Goal: Information Seeking & Learning: Check status

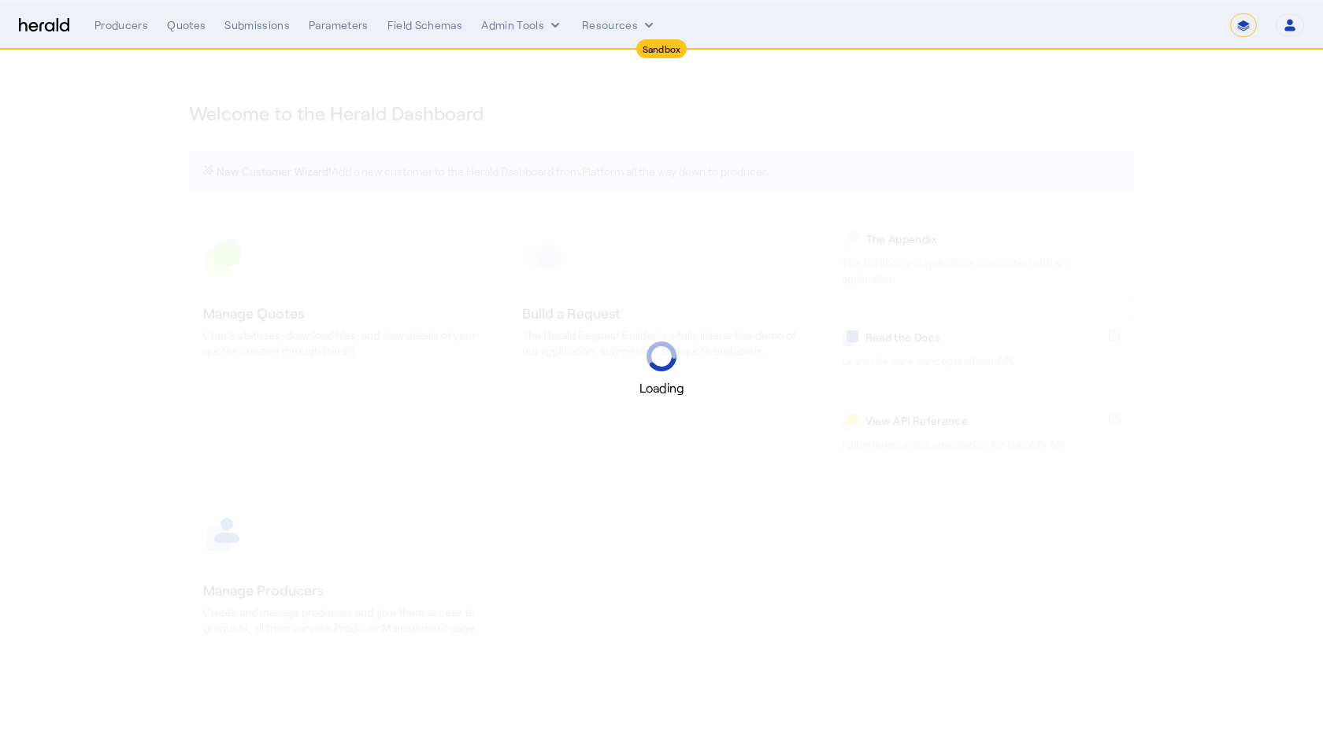
select select "*******"
select select "pfm_2v8p_herald_api"
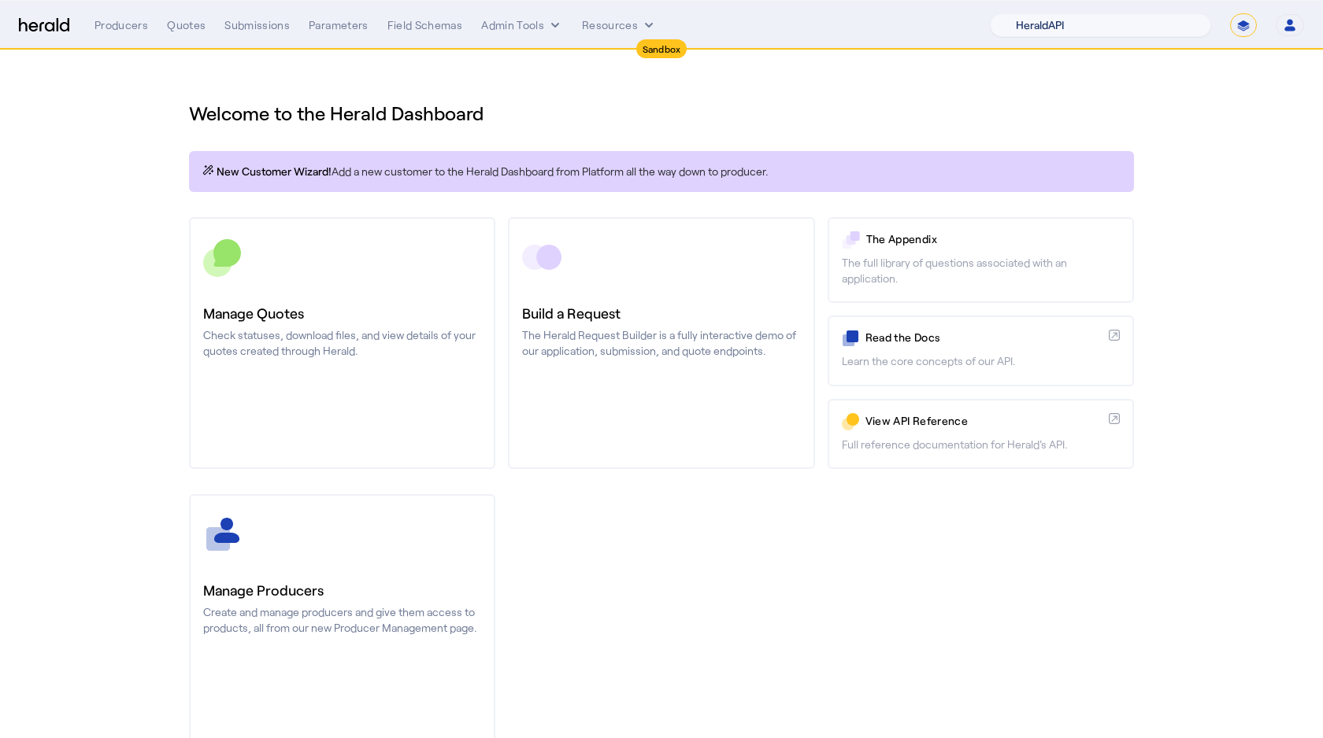
click at [1085, 14] on select "1Fort Acrisure Acturis Affinity Advisors Affinity Risk Agentero AmWins Anzen Ao…" at bounding box center [1100, 25] width 221 height 24
click at [1245, 28] on select "**********" at bounding box center [1243, 25] width 27 height 24
select select "**********"
click at [1230, 13] on select "**********" at bounding box center [1243, 25] width 27 height 24
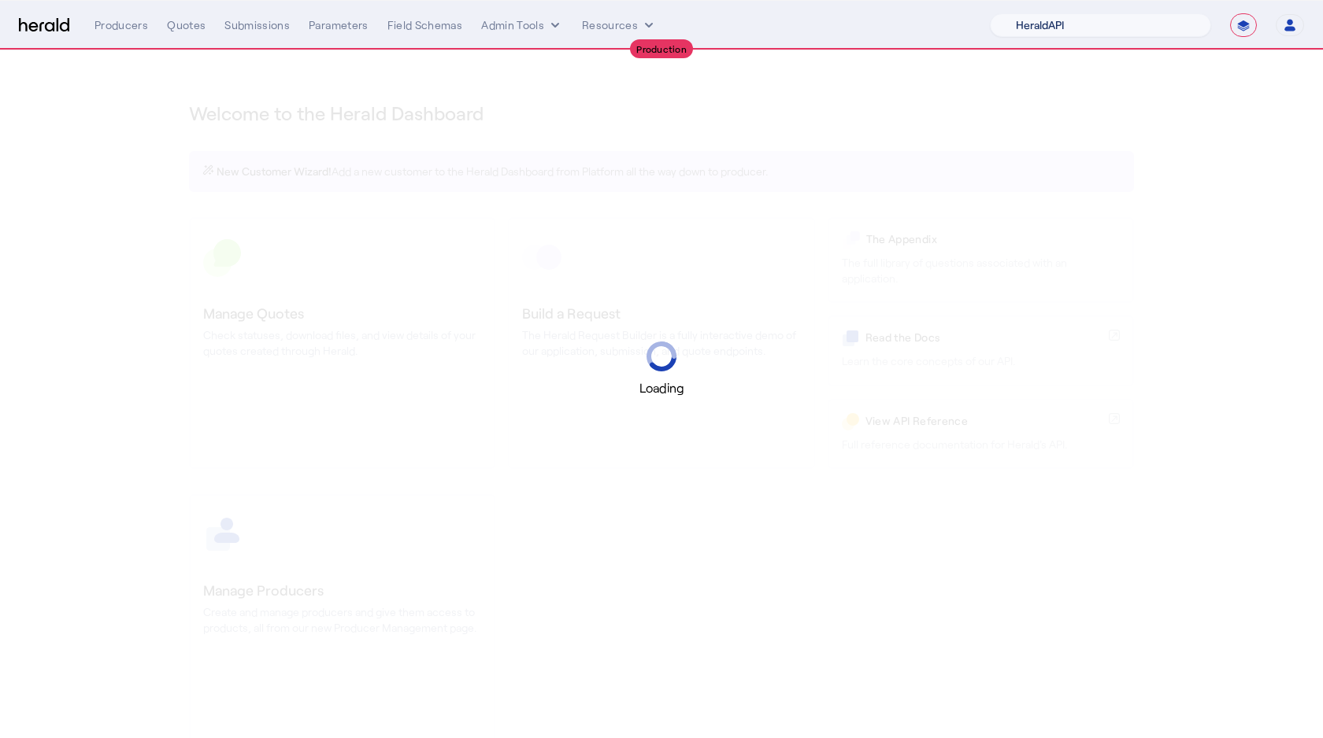
click at [1082, 28] on select "1Fort Acrisure Acturis Affinity Advisors Affinity Risk Agentero AmWins Anzen Ao…" at bounding box center [1100, 25] width 221 height 24
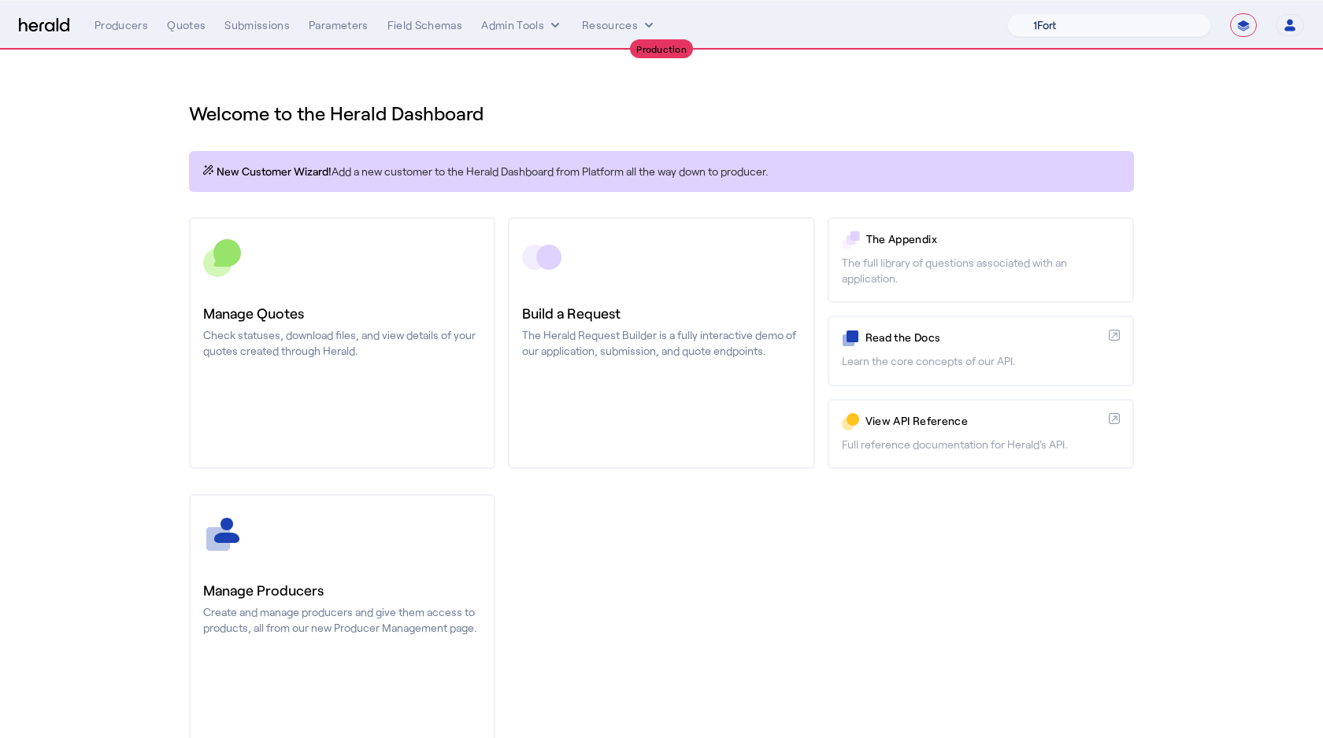
select select "pfm_d7yf_quotewell"
click at [1007, 13] on select "1Fort Affinity Risk Arlington Roe Billy BindHQ Bunker CRC Campus Coverage Citad…" at bounding box center [1109, 25] width 204 height 24
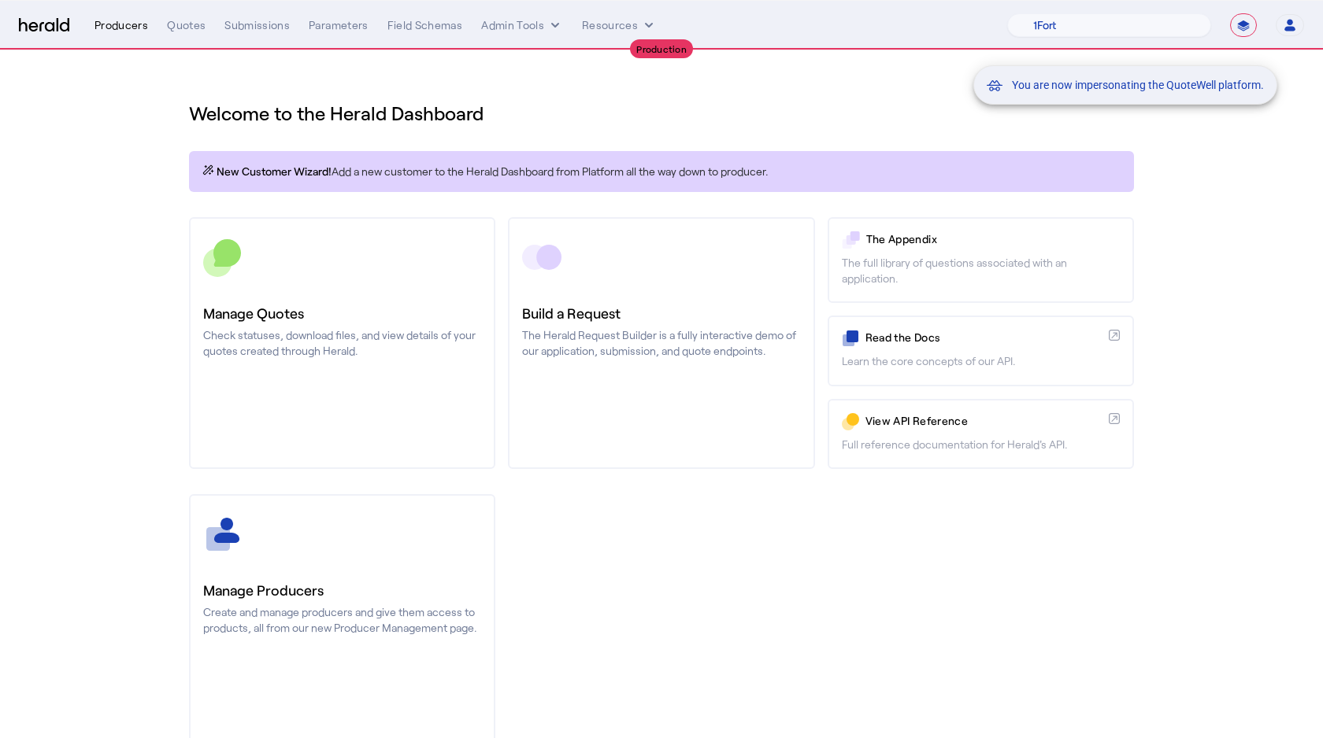
click at [119, 22] on div "Producers" at bounding box center [121, 25] width 54 height 16
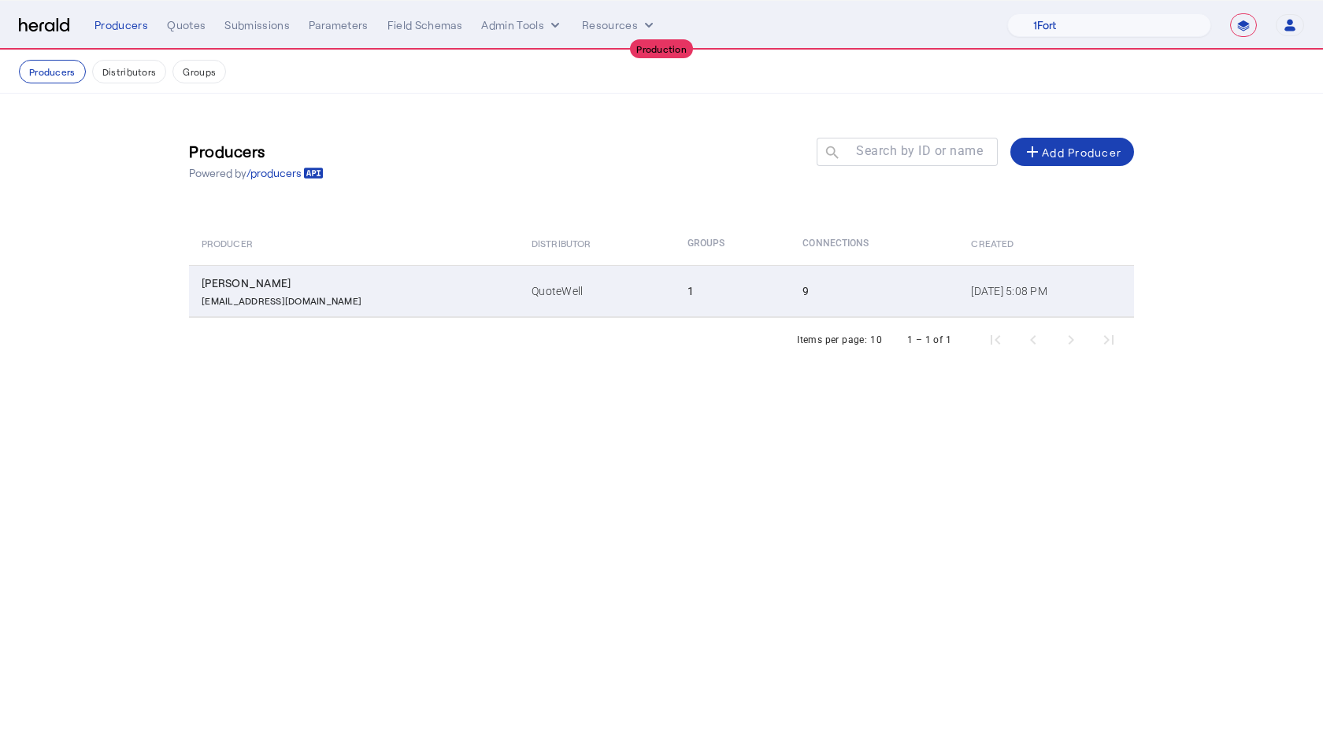
click at [311, 284] on div "[PERSON_NAME]" at bounding box center [357, 284] width 311 height 16
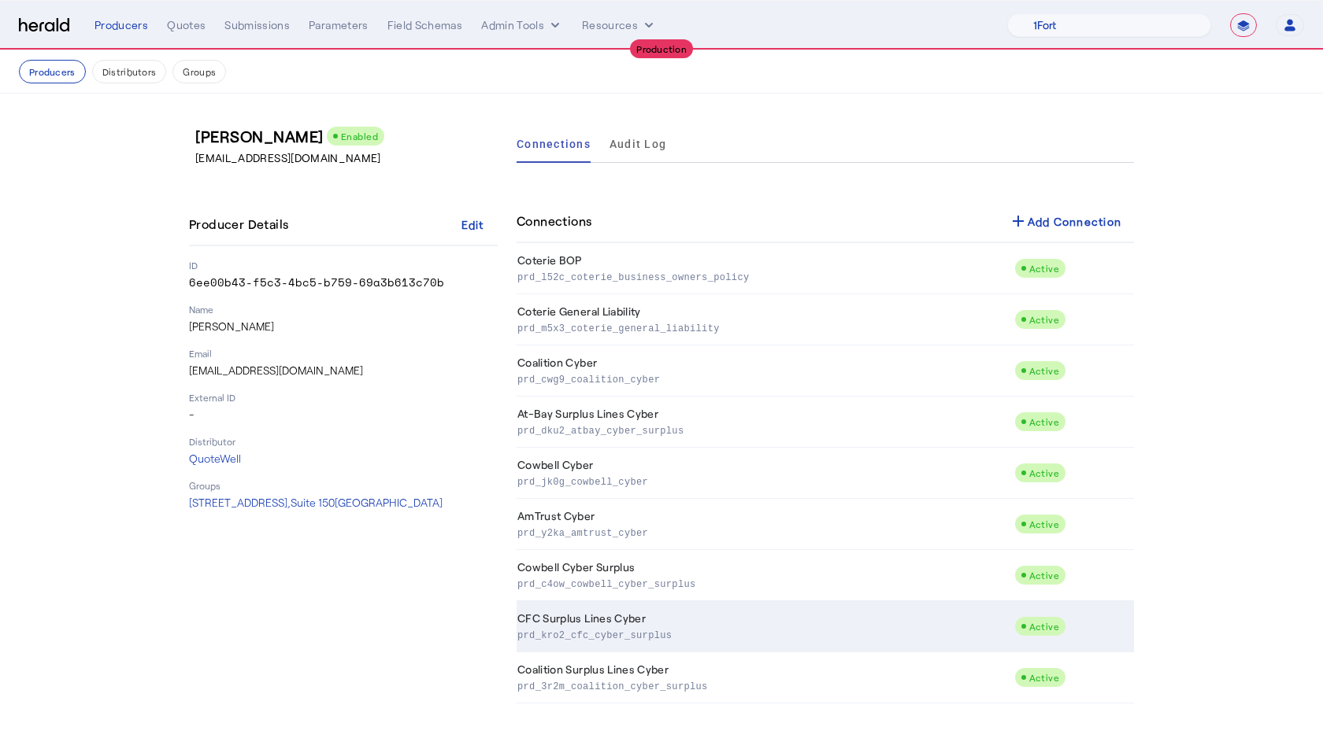
click at [627, 633] on p "prd_kro2_cfc_cyber_surplus" at bounding box center [762, 635] width 490 height 16
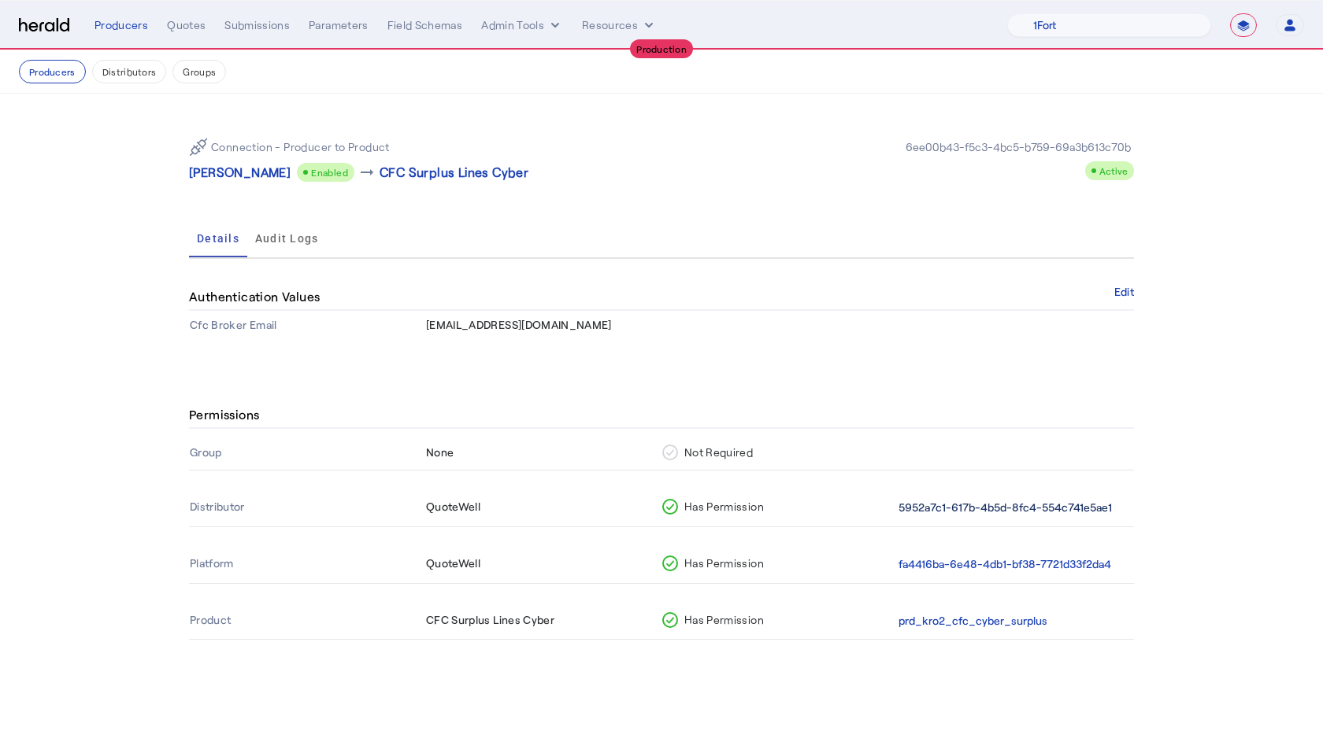
click at [913, 510] on button "5952a7c1-617b-4b5d-8fc4-554c741e5ae1" at bounding box center [1004, 508] width 213 height 18
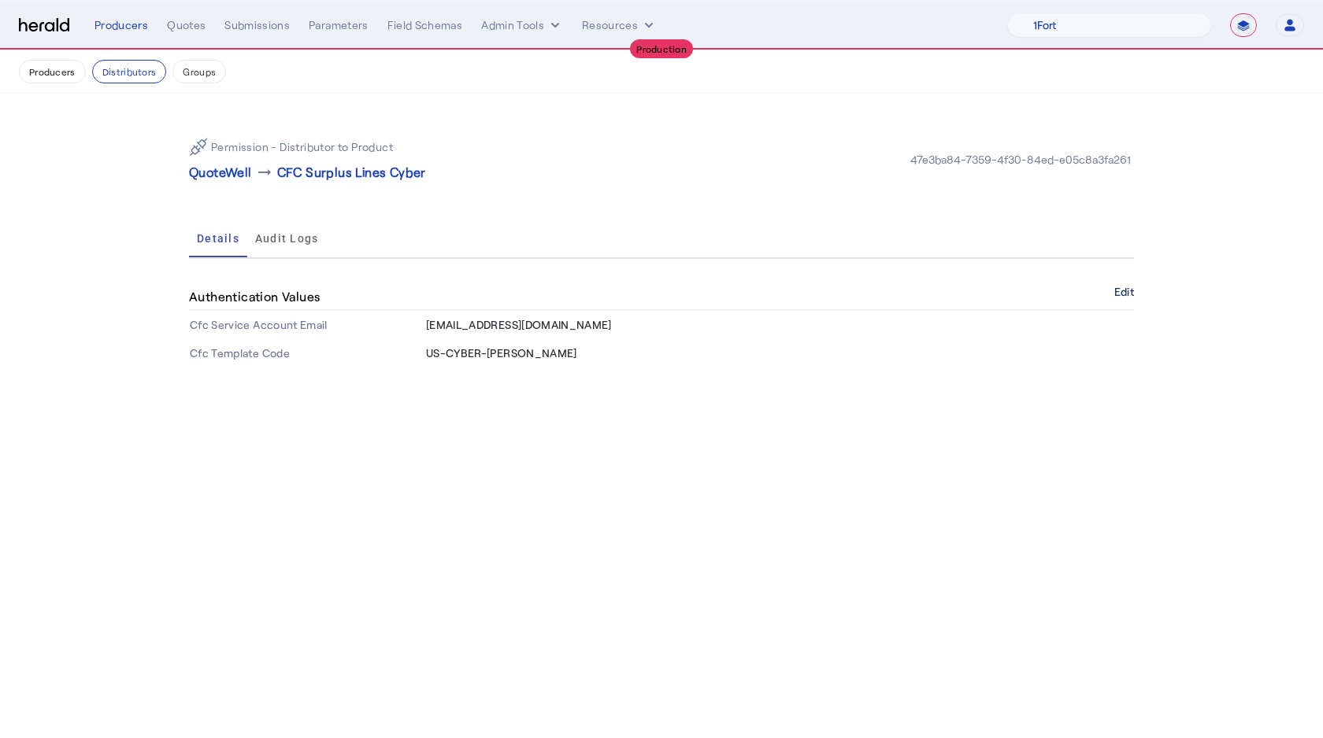
click at [1123, 292] on button "Edit" at bounding box center [1124, 291] width 20 height 9
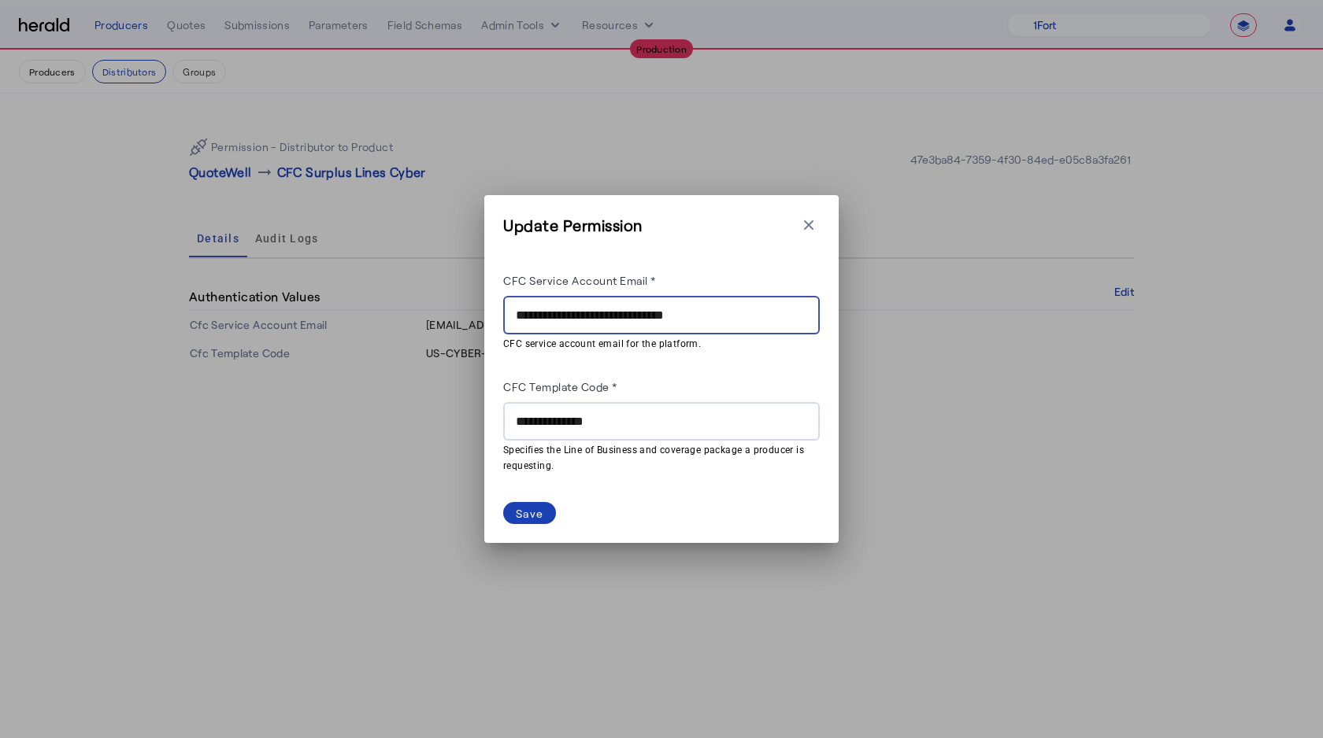
click at [673, 317] on input "**********" at bounding box center [661, 315] width 291 height 19
paste input "**********"
type input "**********"
click at [529, 512] on div "Save" at bounding box center [530, 513] width 28 height 17
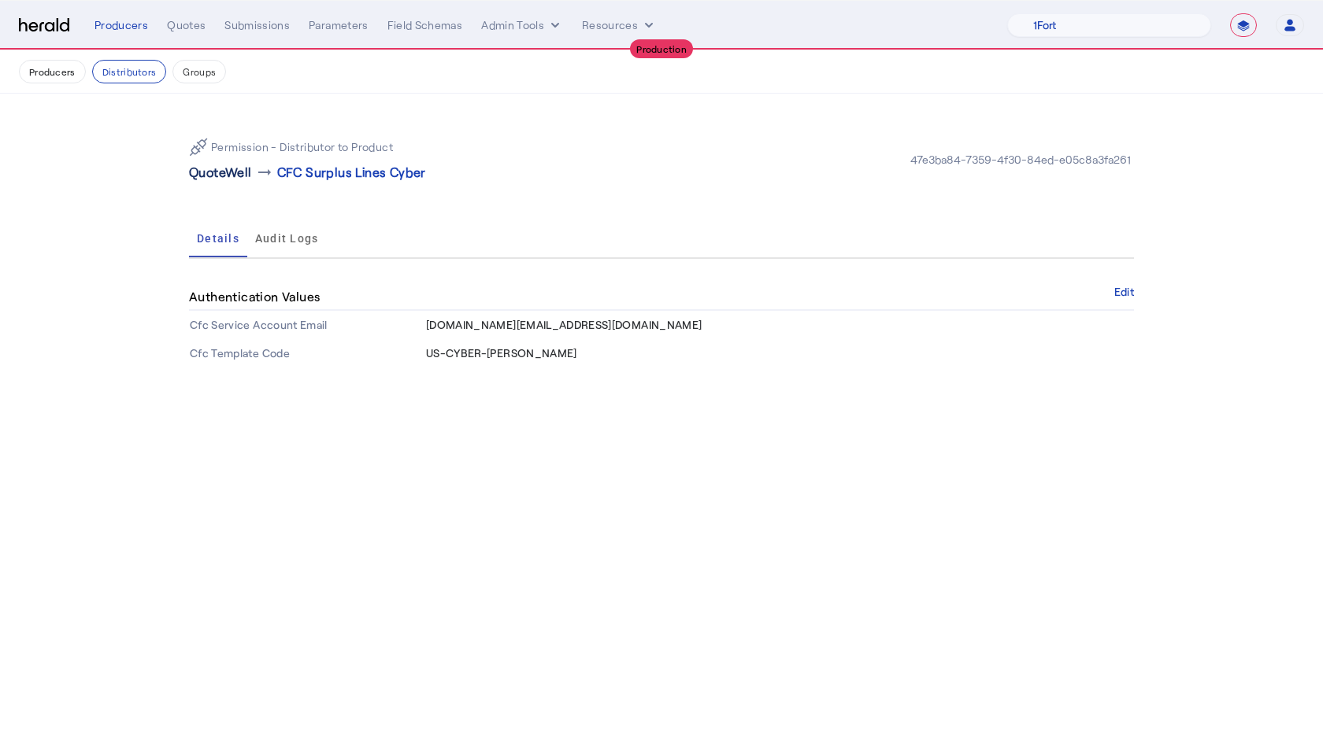
click at [225, 168] on p "QuoteWell" at bounding box center [220, 172] width 63 height 19
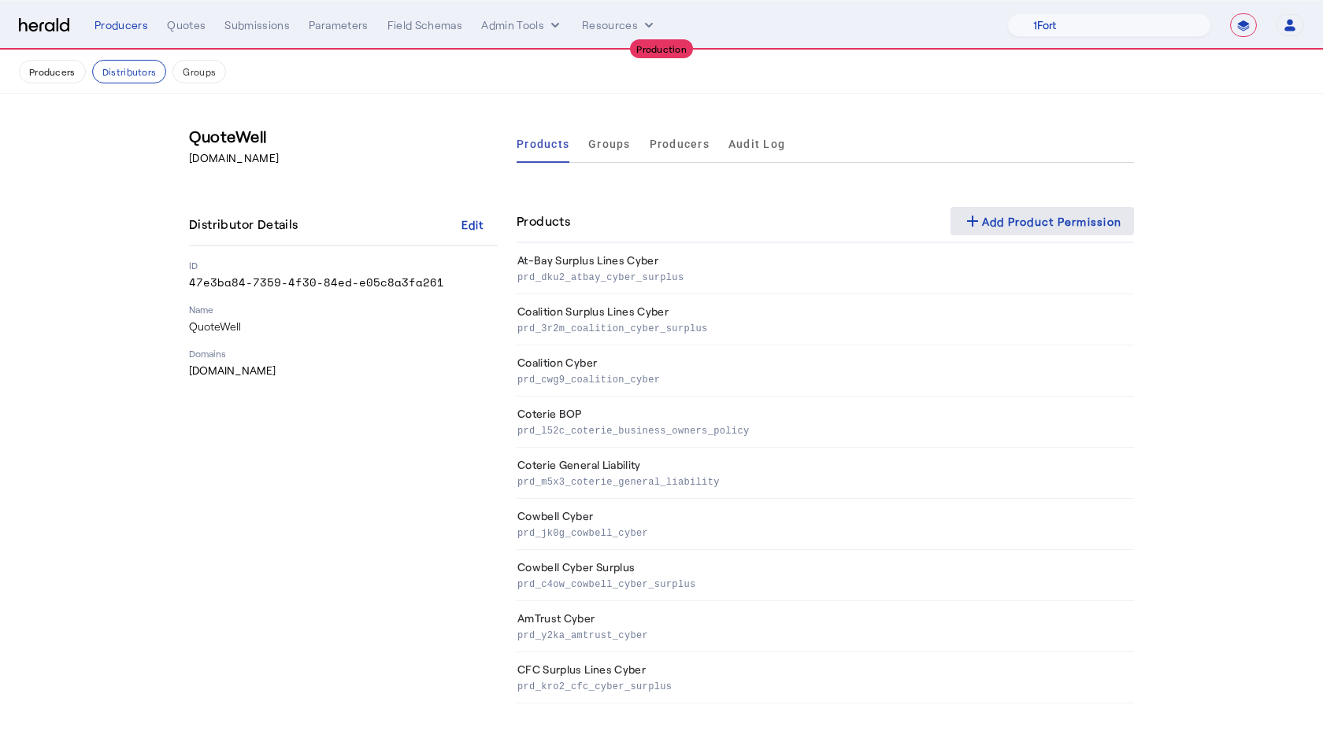
click at [1045, 230] on div "add Add Product Permission" at bounding box center [1042, 221] width 159 height 19
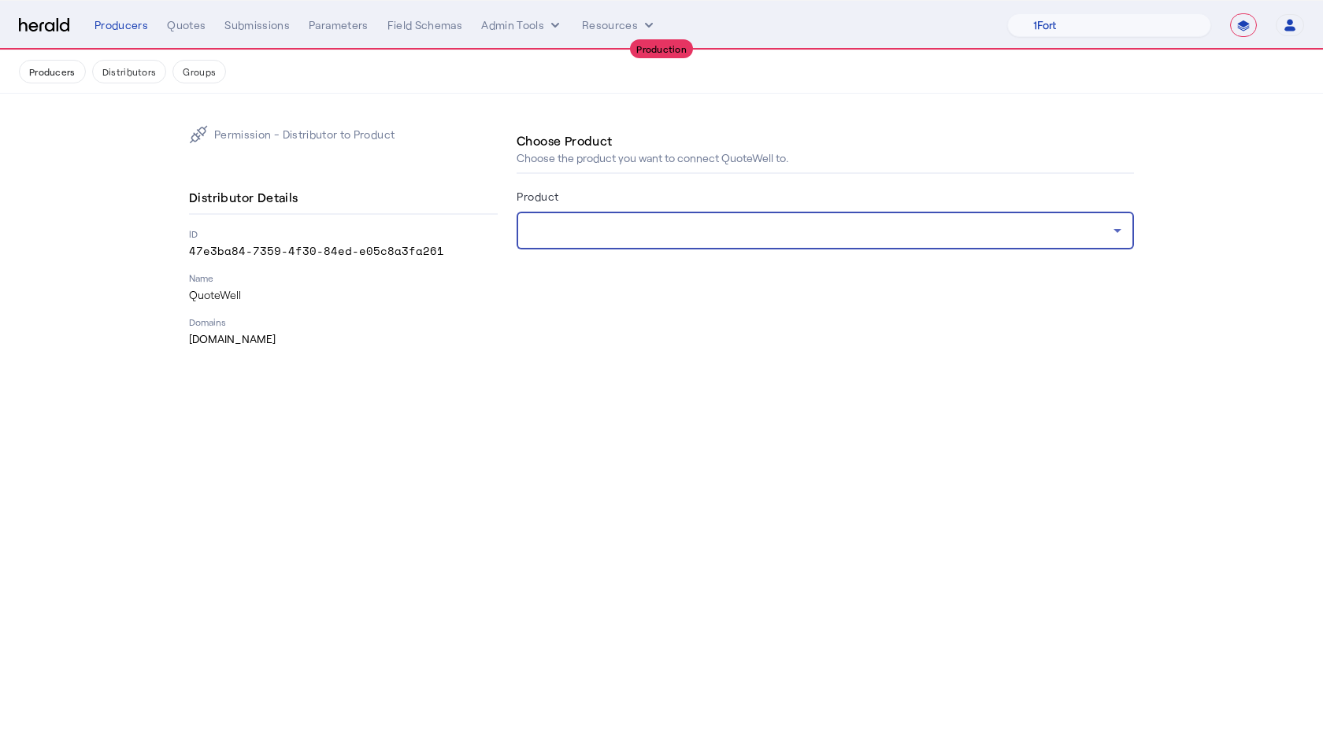
click at [757, 223] on div at bounding box center [821, 230] width 584 height 19
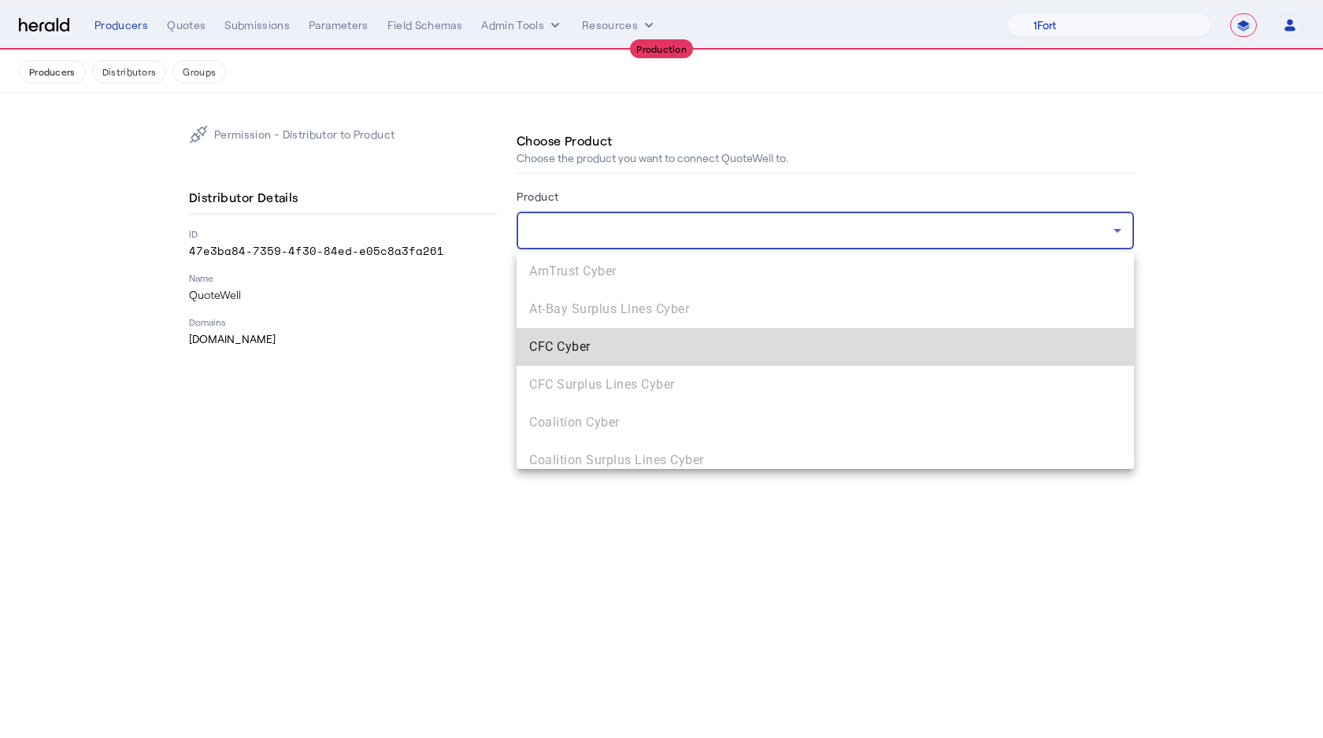
click at [592, 359] on mat-option "CFC Cyber" at bounding box center [824, 347] width 617 height 38
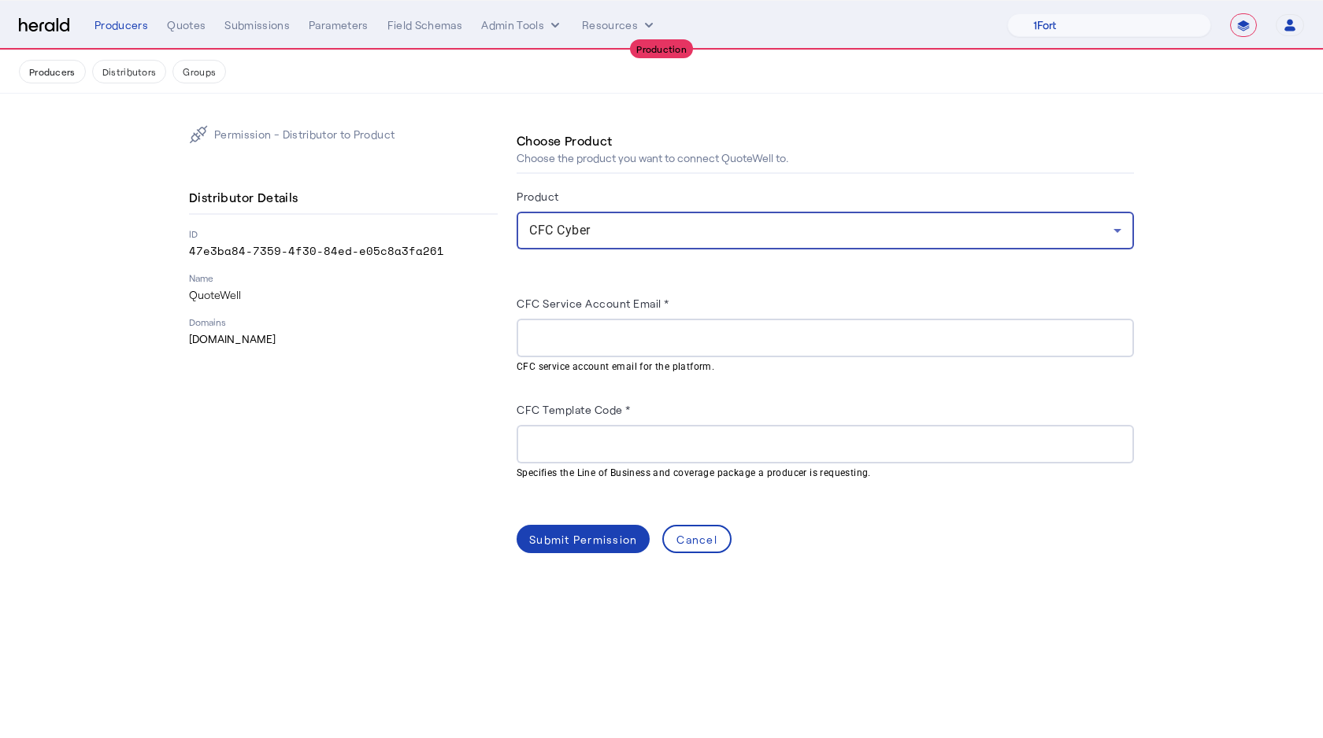
click at [590, 352] on div at bounding box center [825, 338] width 592 height 39
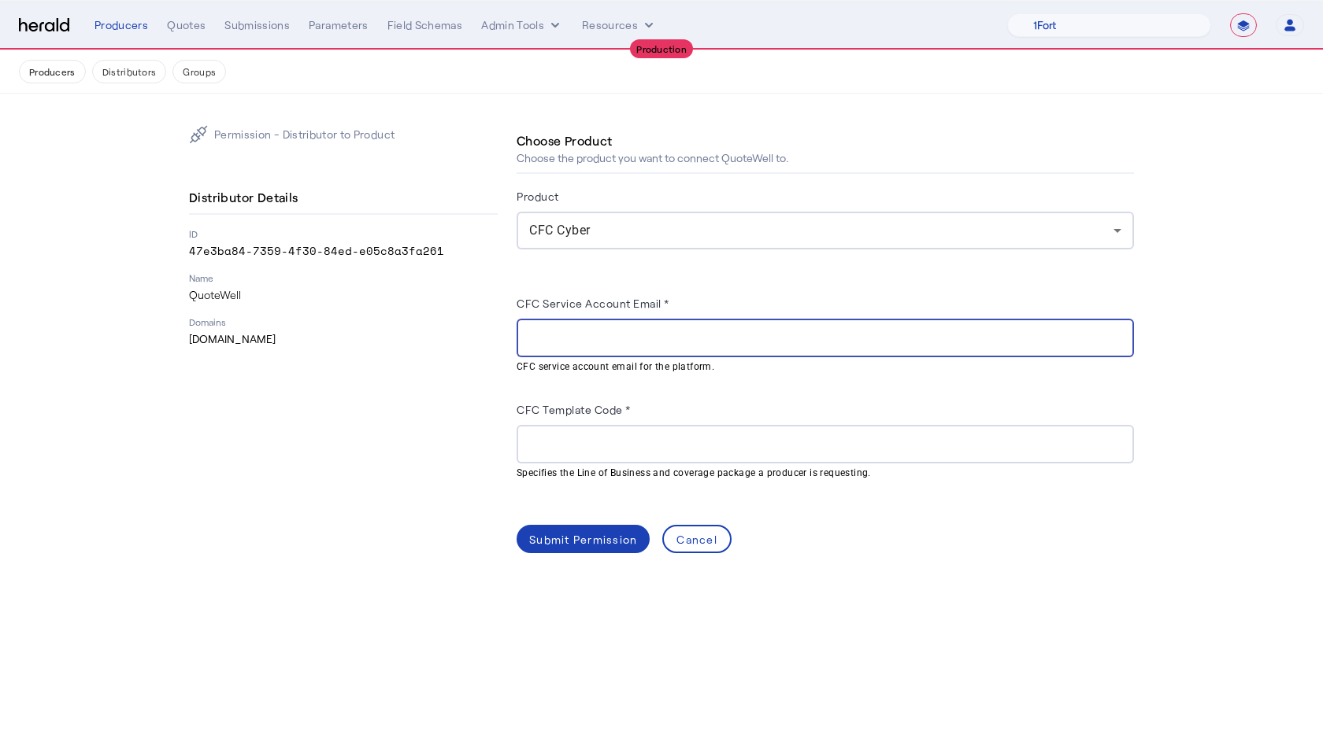
paste input "**********"
type input "**********"
click at [490, 415] on div "Permission - Distributor to Product Distributor Details ID 47e3ba84-7359-4f30-8…" at bounding box center [343, 339] width 309 height 428
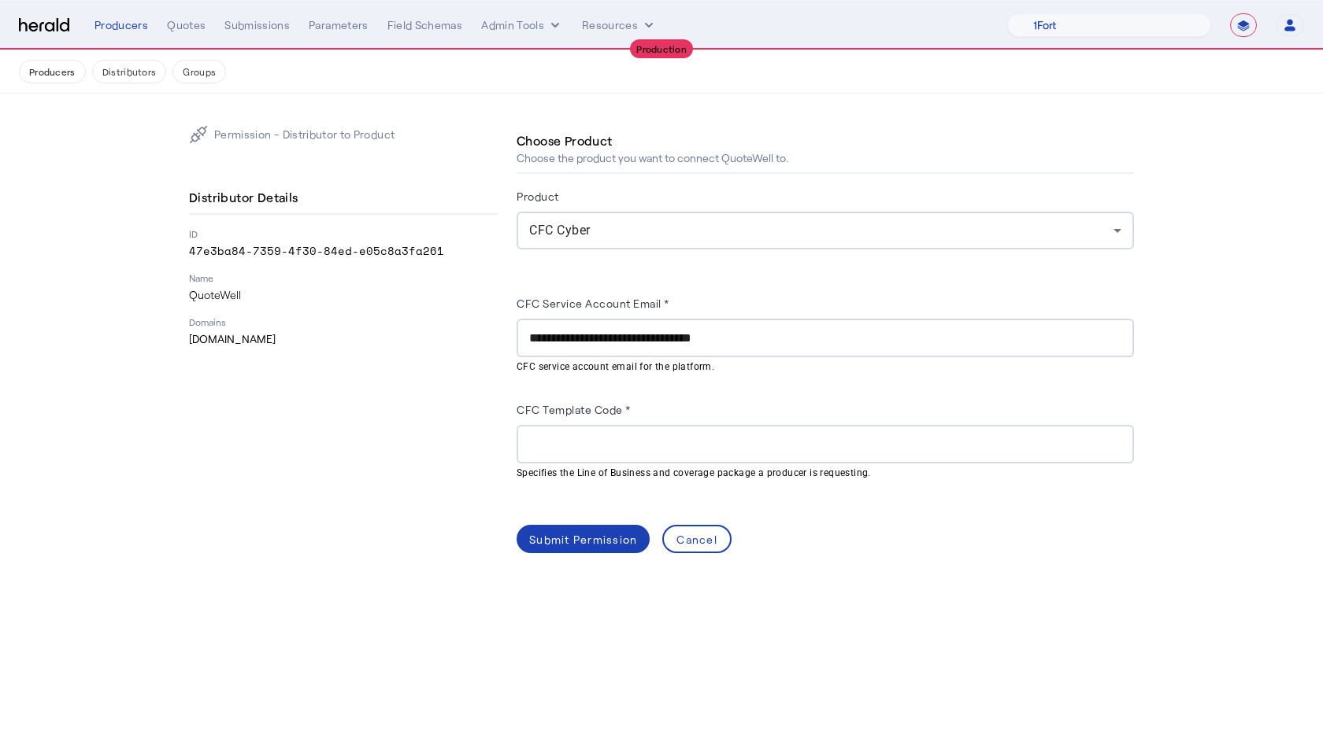
click at [579, 429] on div at bounding box center [825, 444] width 592 height 39
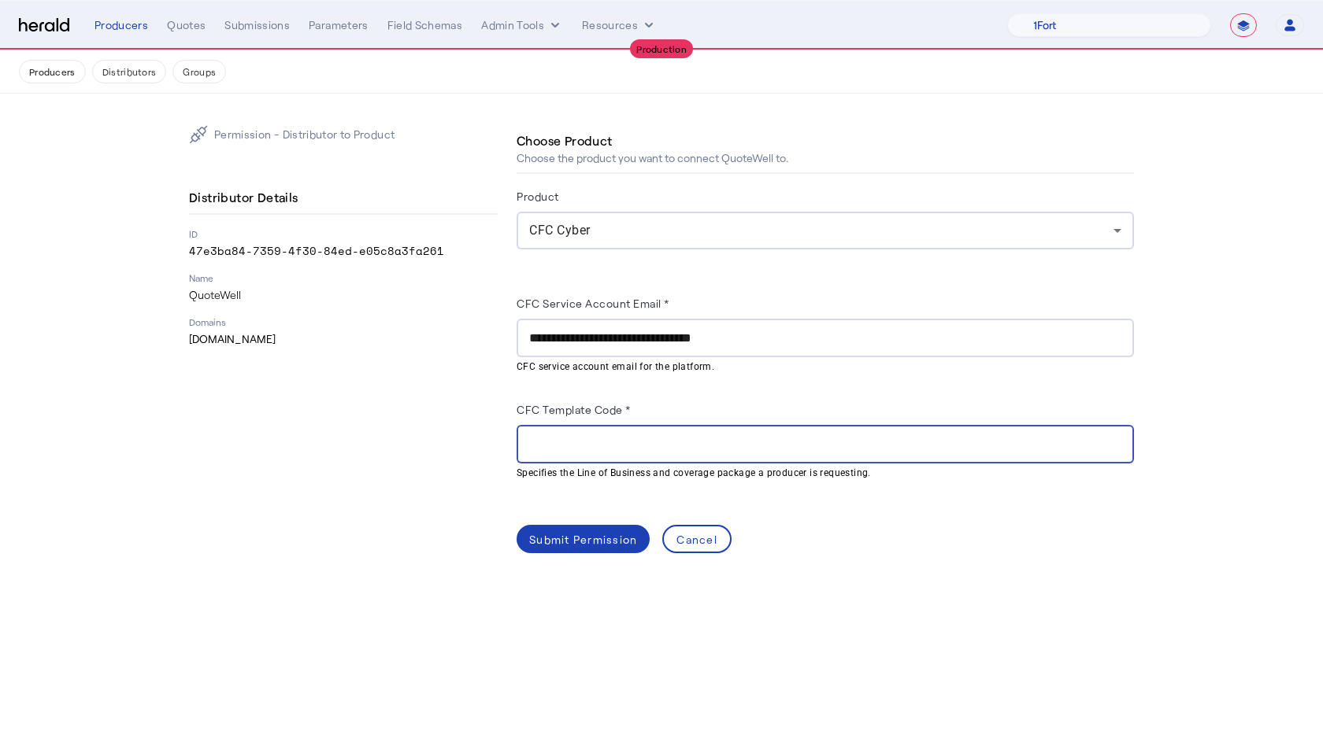
paste input "*******"
type input "*******"
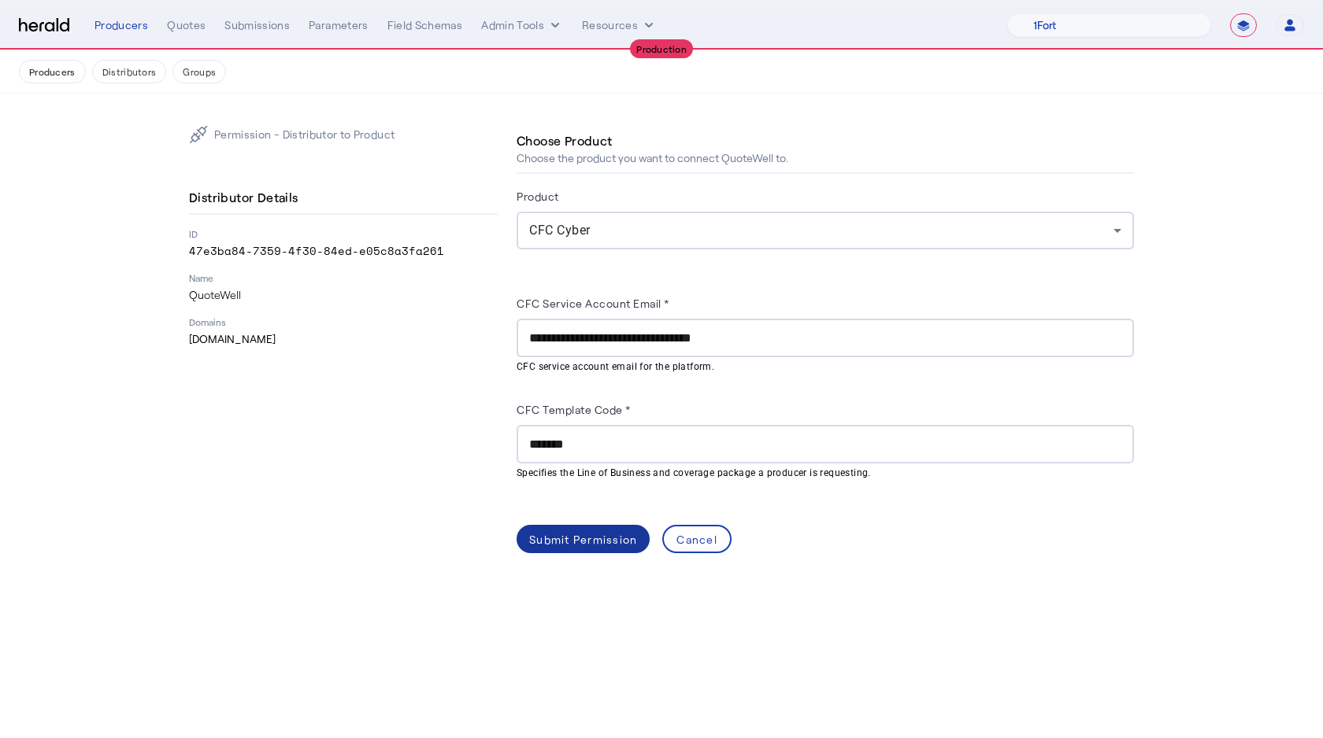
click at [583, 536] on div "Submit Permission" at bounding box center [583, 539] width 108 height 17
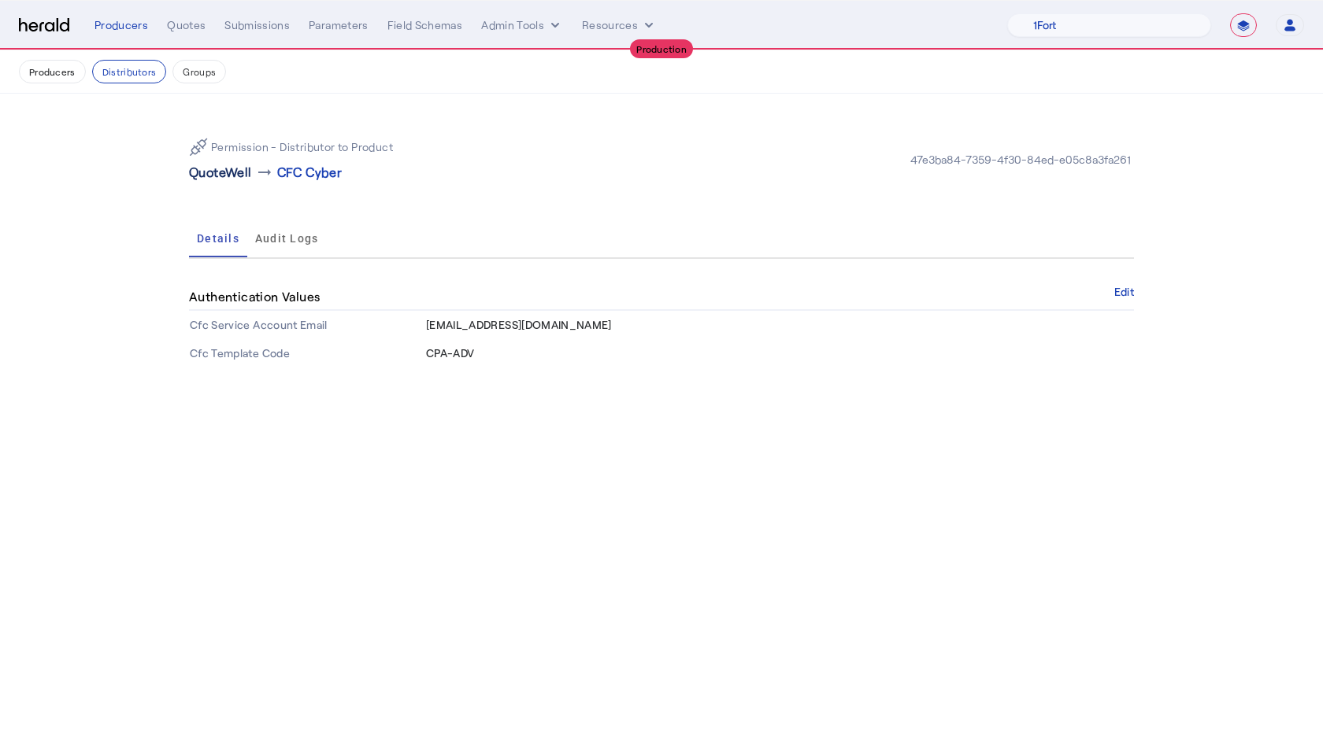
click at [215, 172] on p "QuoteWell" at bounding box center [220, 172] width 63 height 19
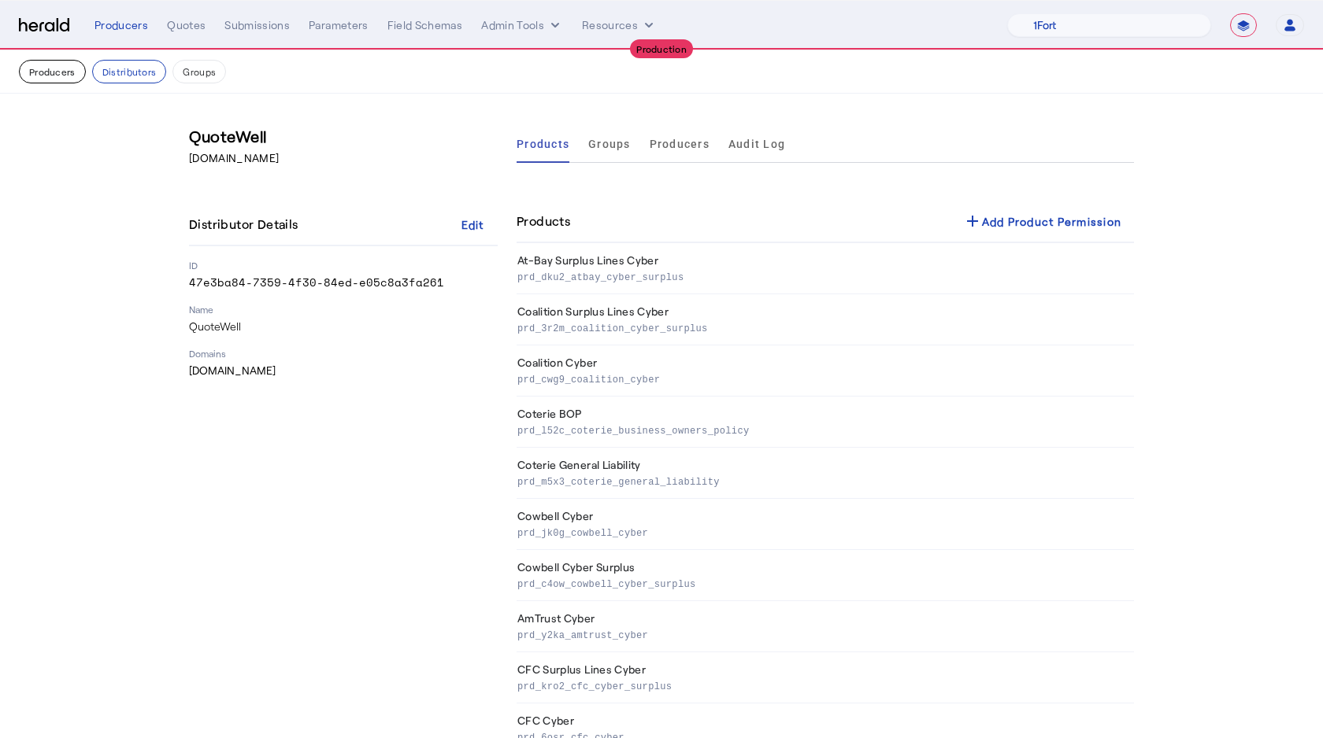
click at [65, 75] on button "Producers" at bounding box center [52, 72] width 67 height 24
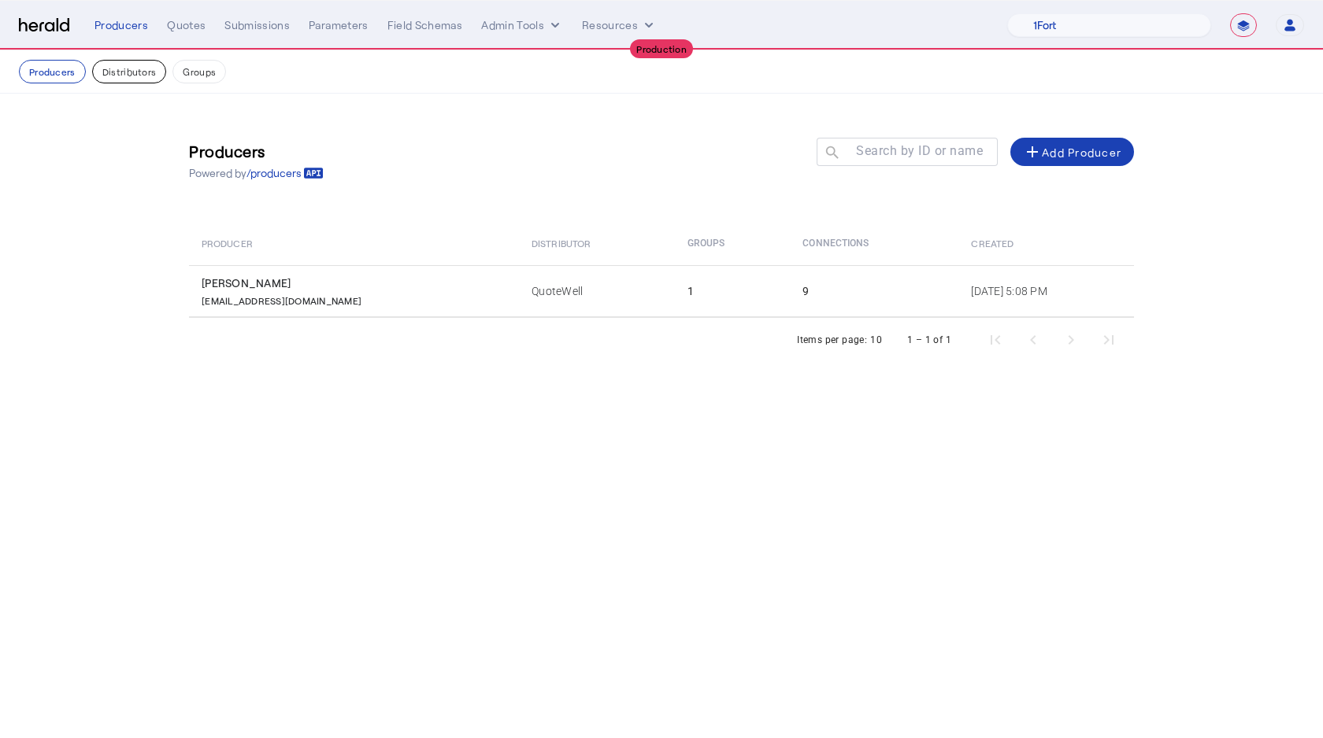
click at [117, 75] on button "Distributors" at bounding box center [129, 72] width 75 height 24
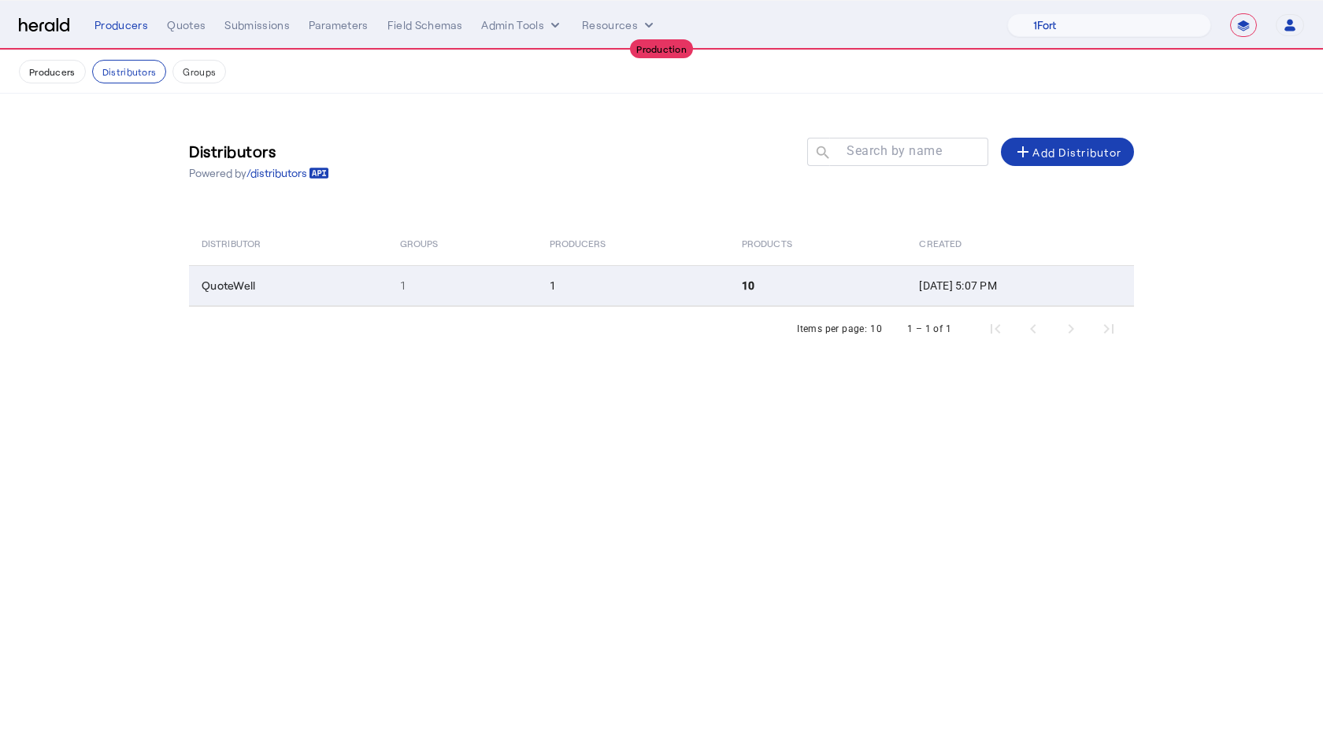
click at [286, 294] on td "QuoteWell" at bounding box center [288, 285] width 198 height 41
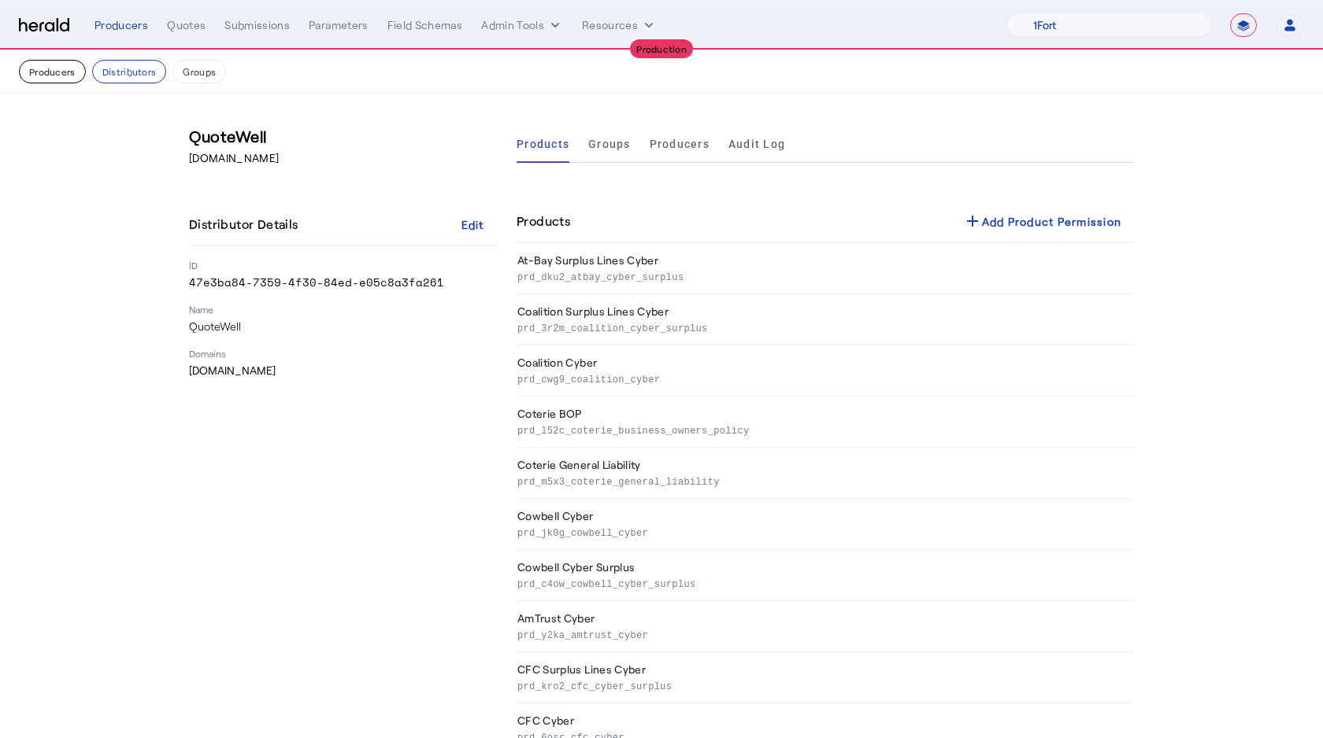
click at [54, 77] on button "Producers" at bounding box center [52, 72] width 67 height 24
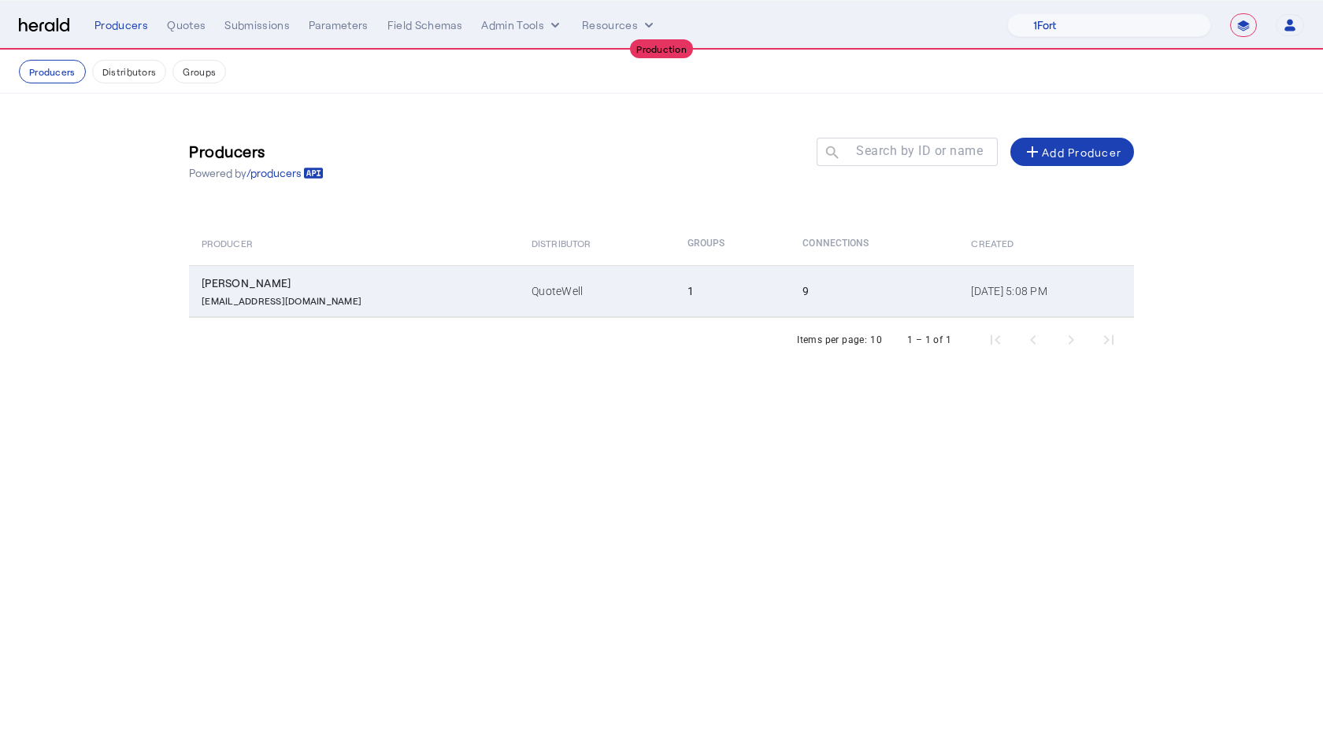
click at [313, 269] on td "Tom Brighton tbrighton@quotewell.com" at bounding box center [354, 291] width 330 height 52
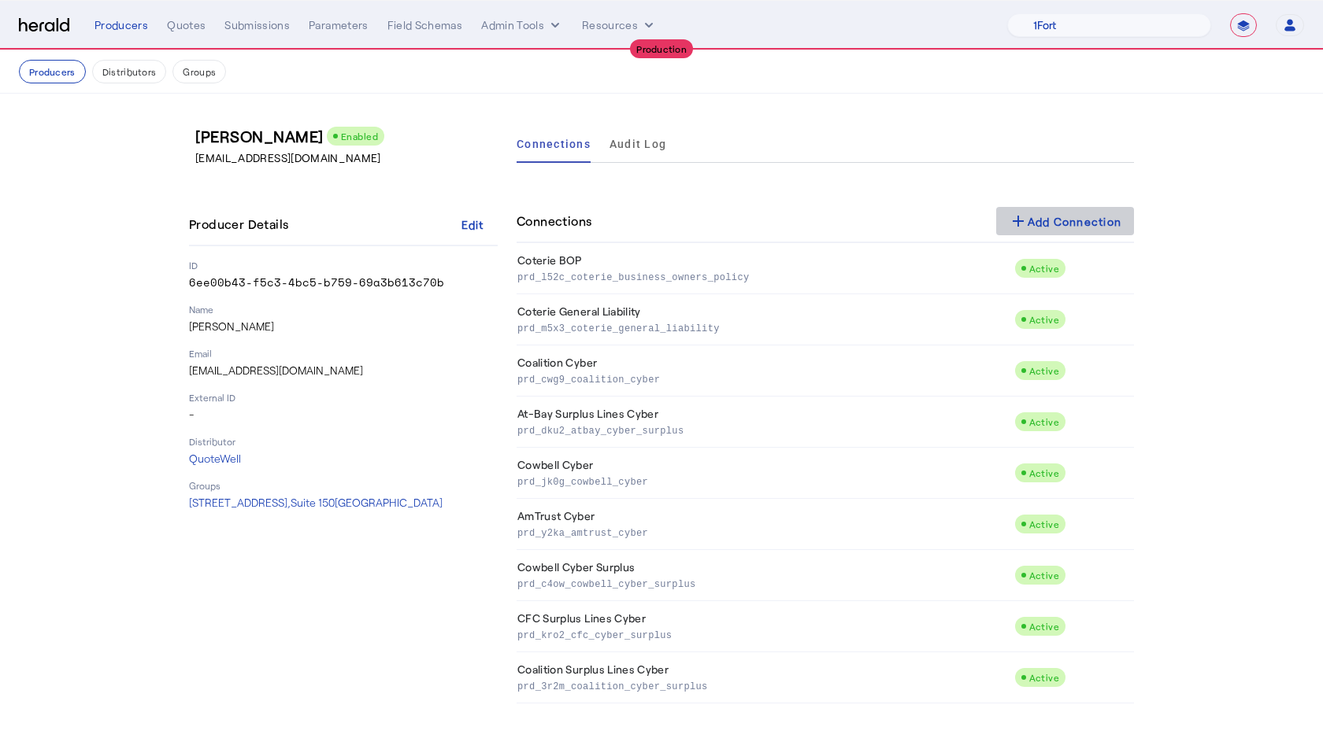
click at [1082, 216] on div "add Add Connection" at bounding box center [1064, 221] width 113 height 19
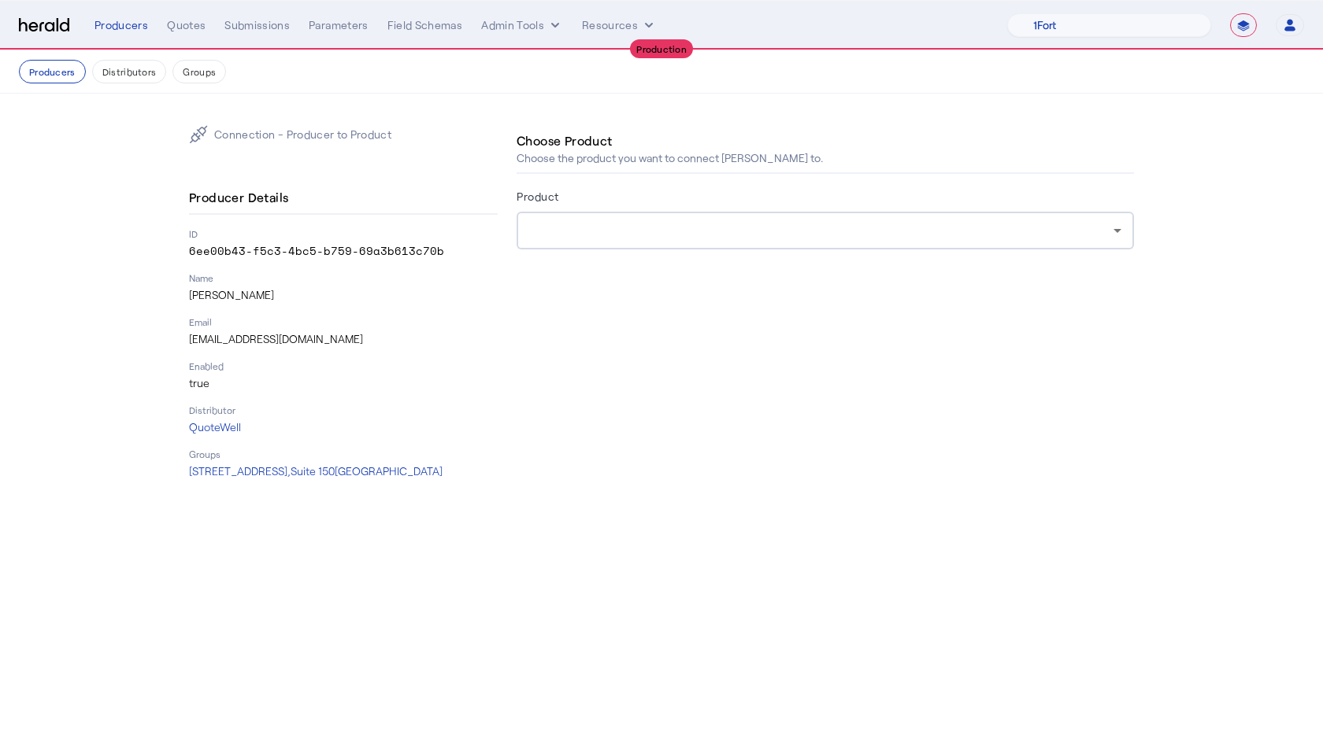
click at [731, 229] on div at bounding box center [821, 230] width 584 height 19
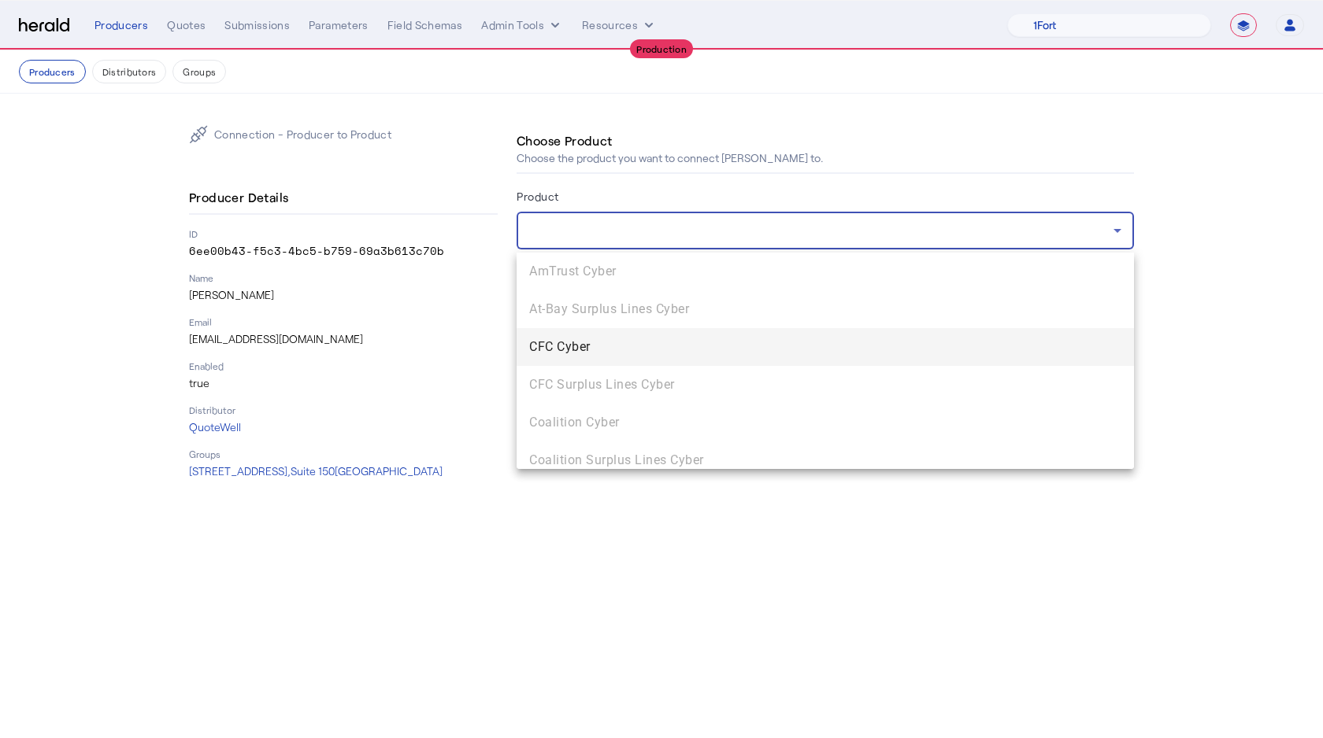
click at [546, 358] on mat-option "CFC Cyber" at bounding box center [824, 347] width 617 height 38
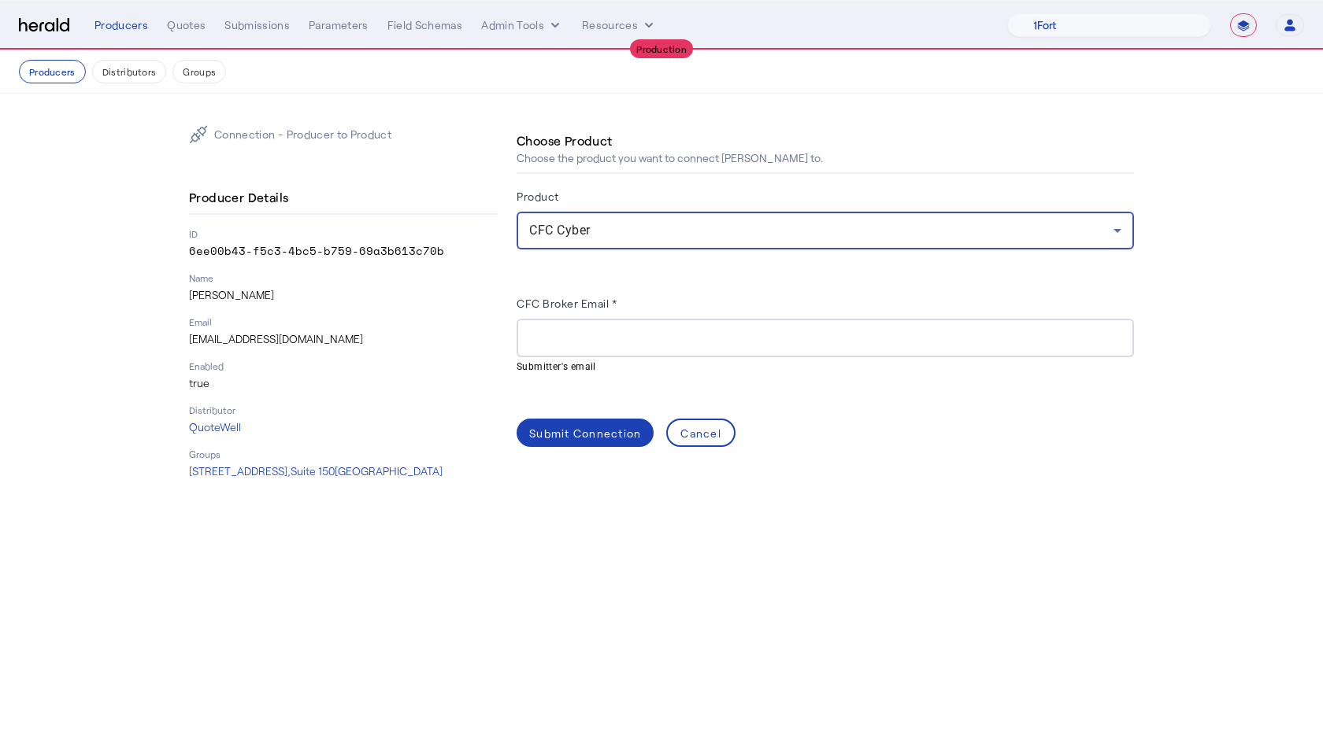
click at [546, 342] on input "CFC Broker Email *" at bounding box center [825, 338] width 592 height 19
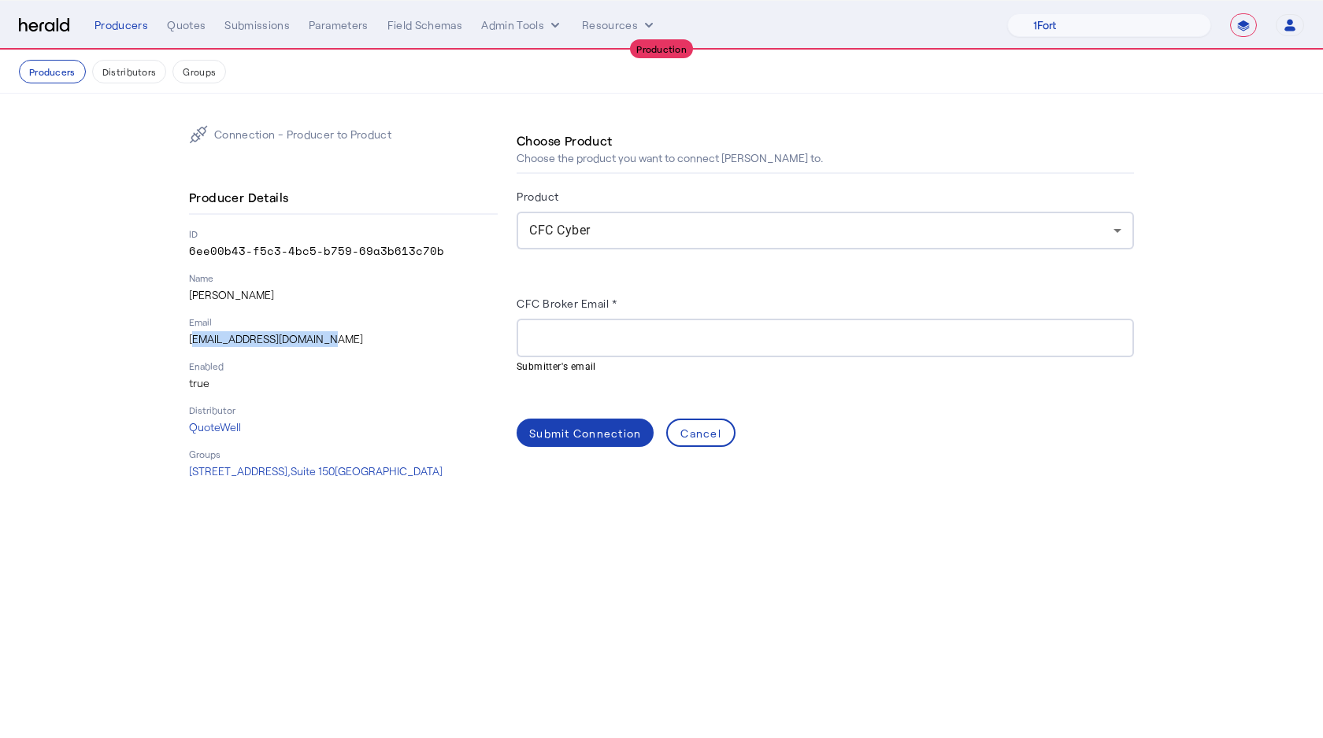
drag, startPoint x: 331, startPoint y: 350, endPoint x: 180, endPoint y: 346, distance: 150.4
click at [179, 346] on div "Connection - Producer to Product Producer Details ID 6ee00b43-f5c3-4bc5-b759-69…" at bounding box center [661, 302] width 1008 height 417
copy p "tbrighton@quotewell.com"
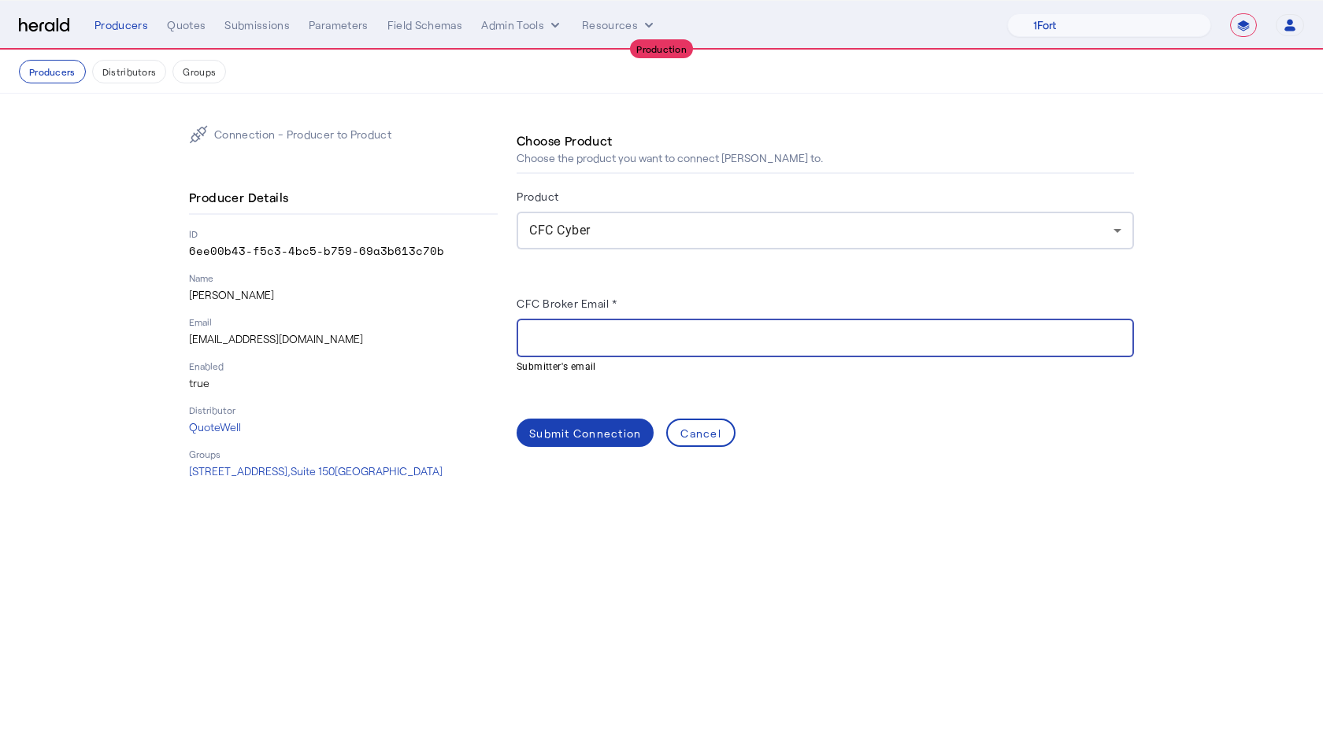
click at [627, 343] on input "CFC Broker Email *" at bounding box center [825, 338] width 592 height 19
paste input "**********"
type input "**********"
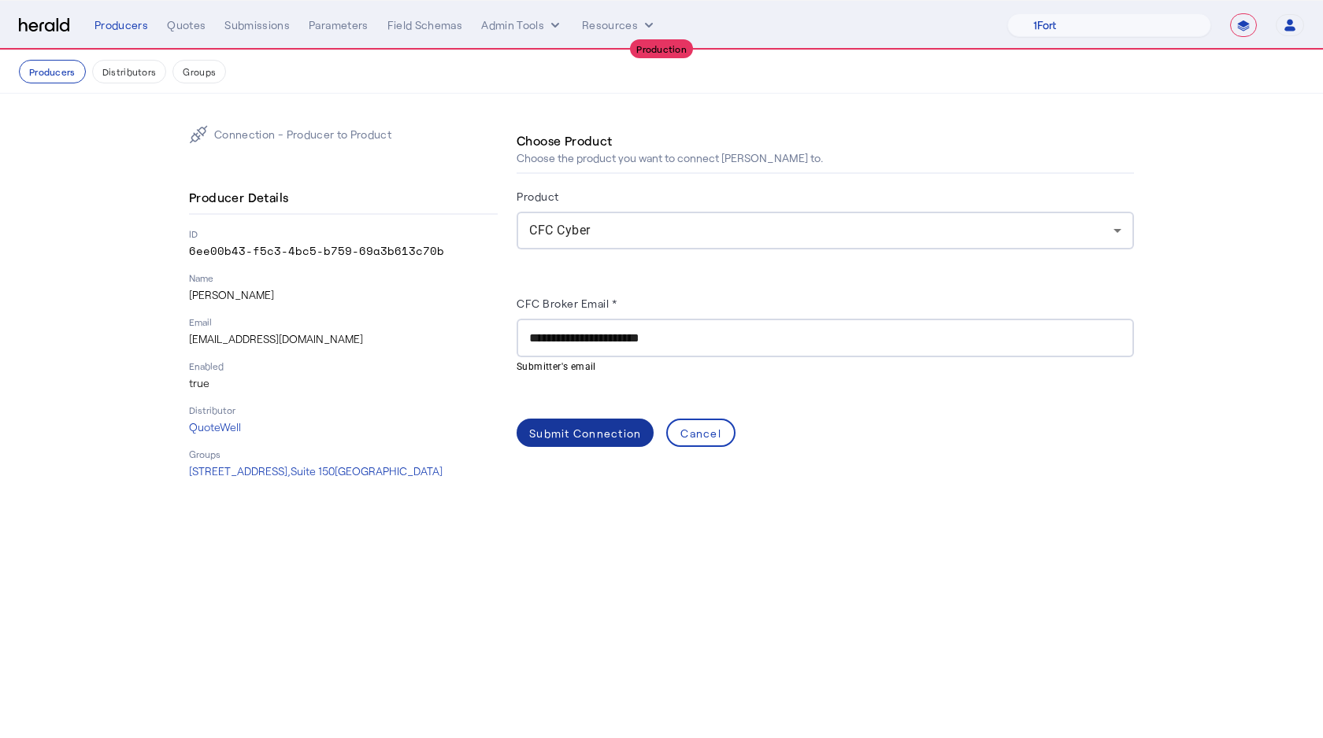
click at [598, 433] on div "Submit Connection" at bounding box center [585, 433] width 112 height 17
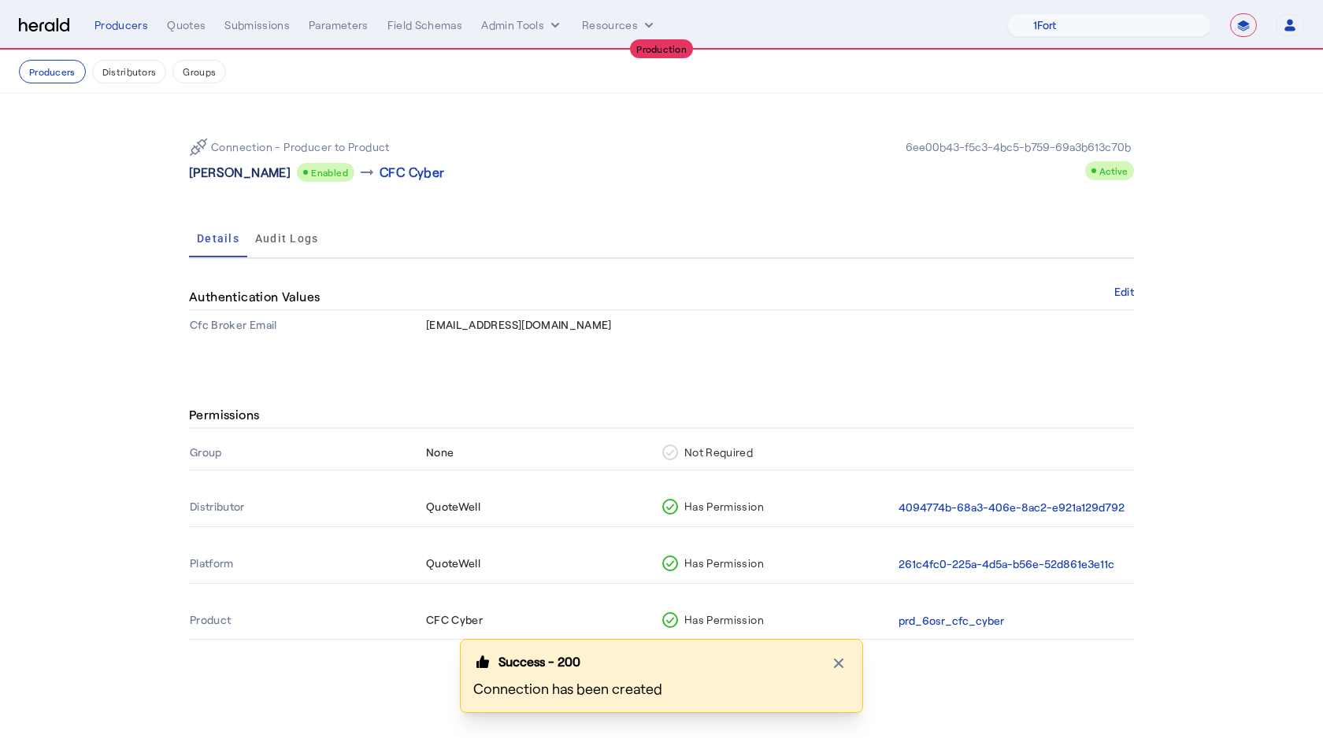
click at [241, 174] on p "[PERSON_NAME]" at bounding box center [240, 172] width 102 height 19
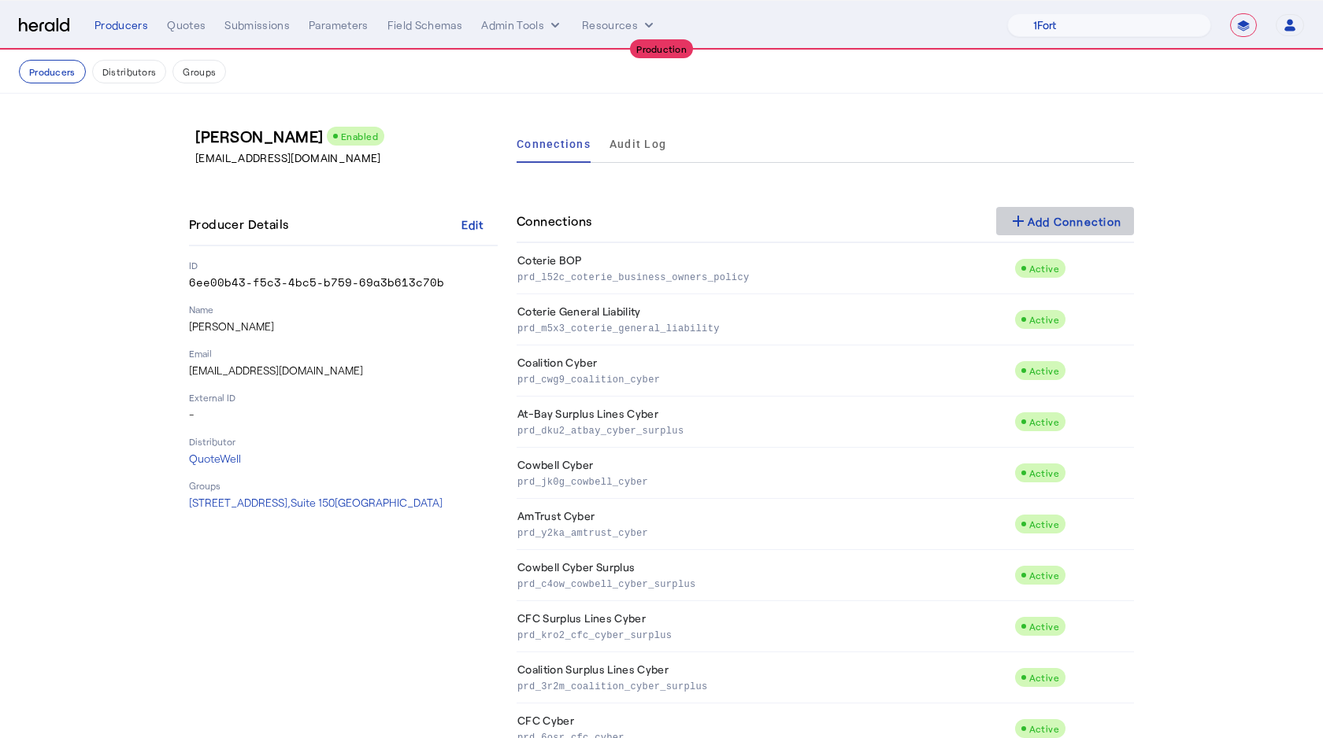
click at [1059, 223] on div "add Add Connection" at bounding box center [1064, 221] width 113 height 19
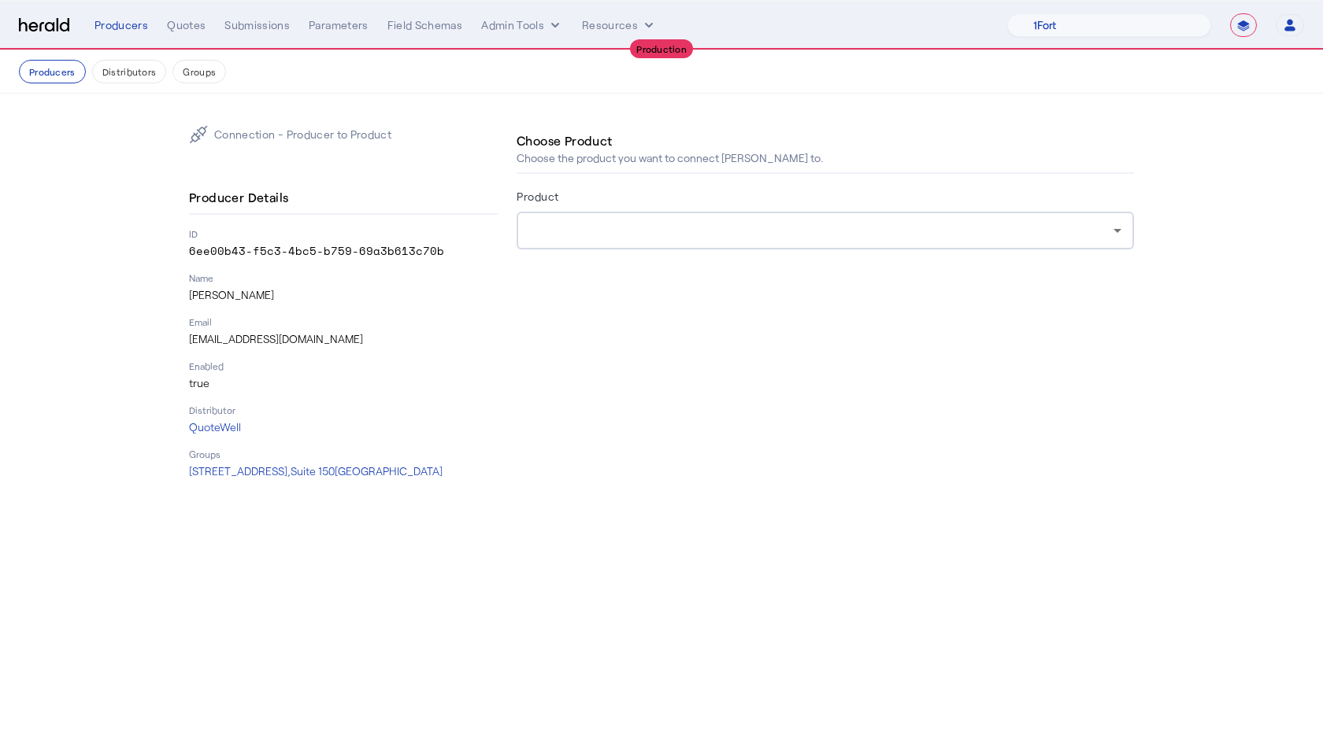
click at [680, 215] on div at bounding box center [825, 231] width 592 height 38
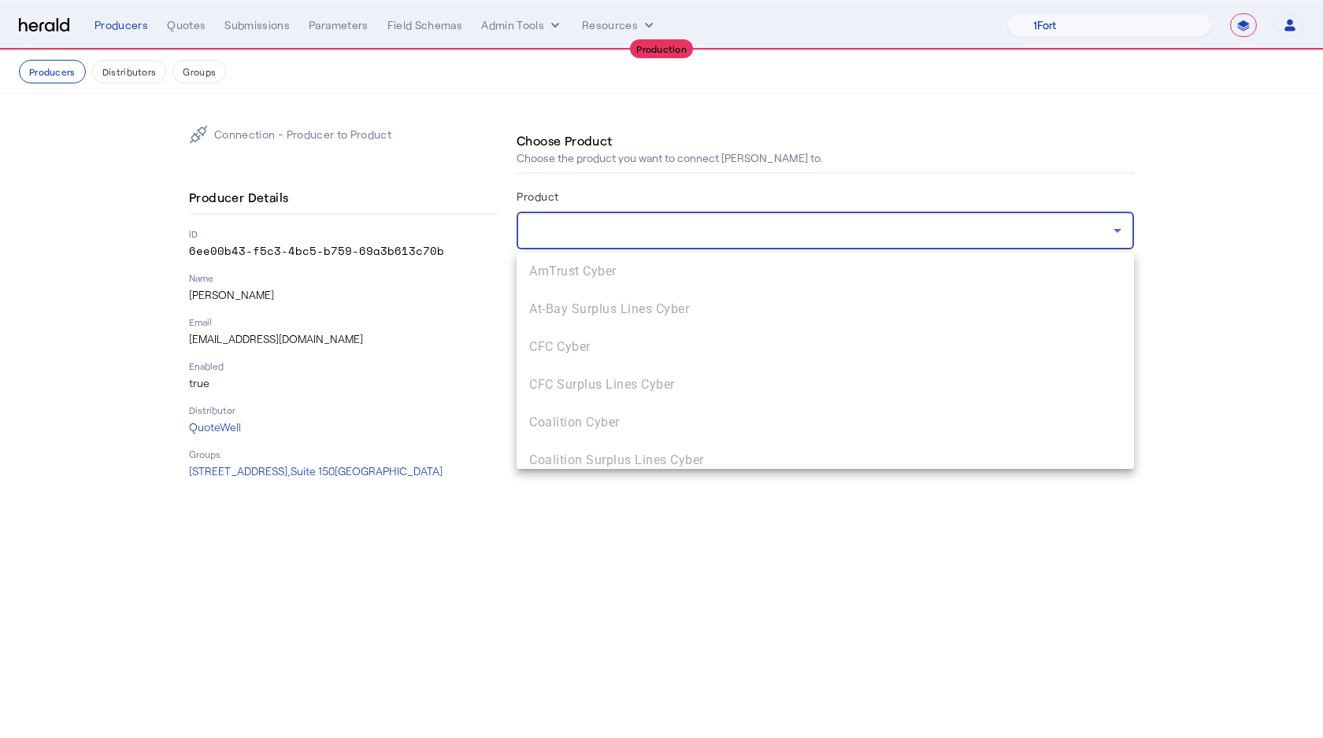
click at [491, 361] on div at bounding box center [661, 369] width 1323 height 738
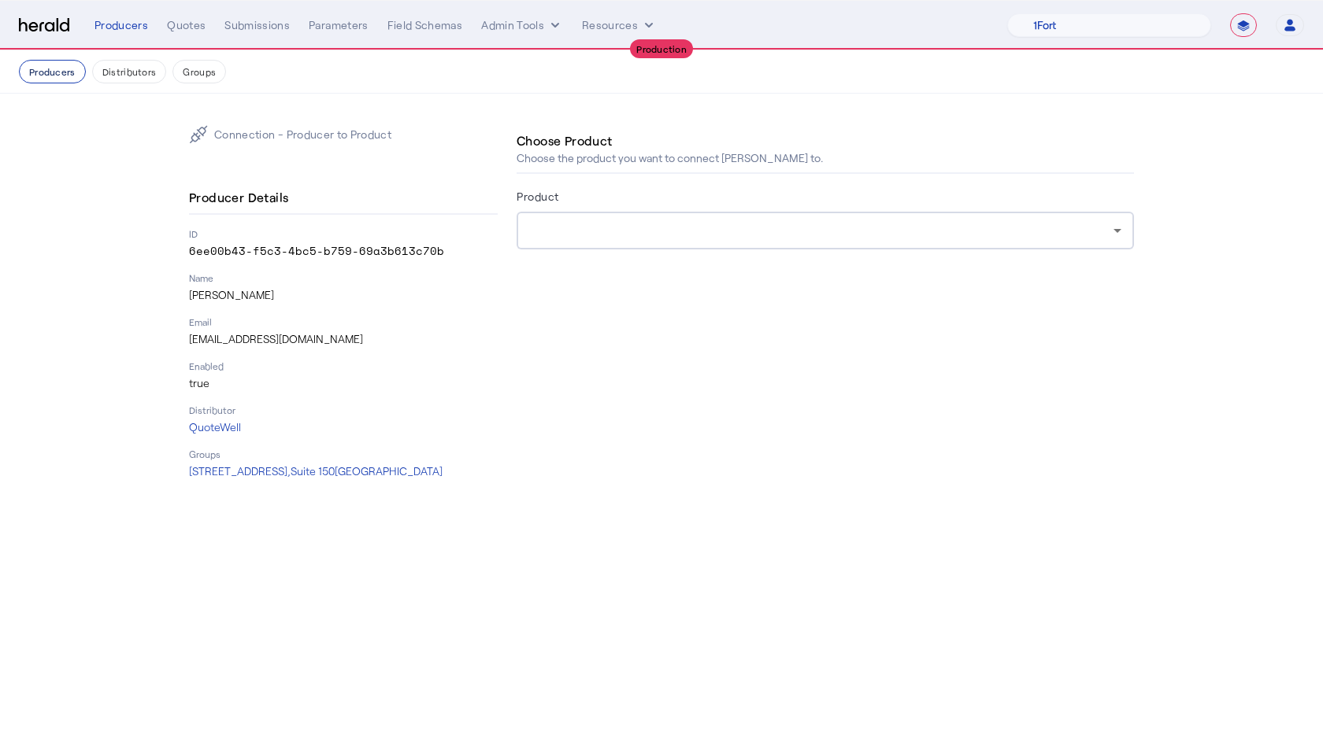
click at [44, 75] on button "Producers" at bounding box center [52, 72] width 67 height 24
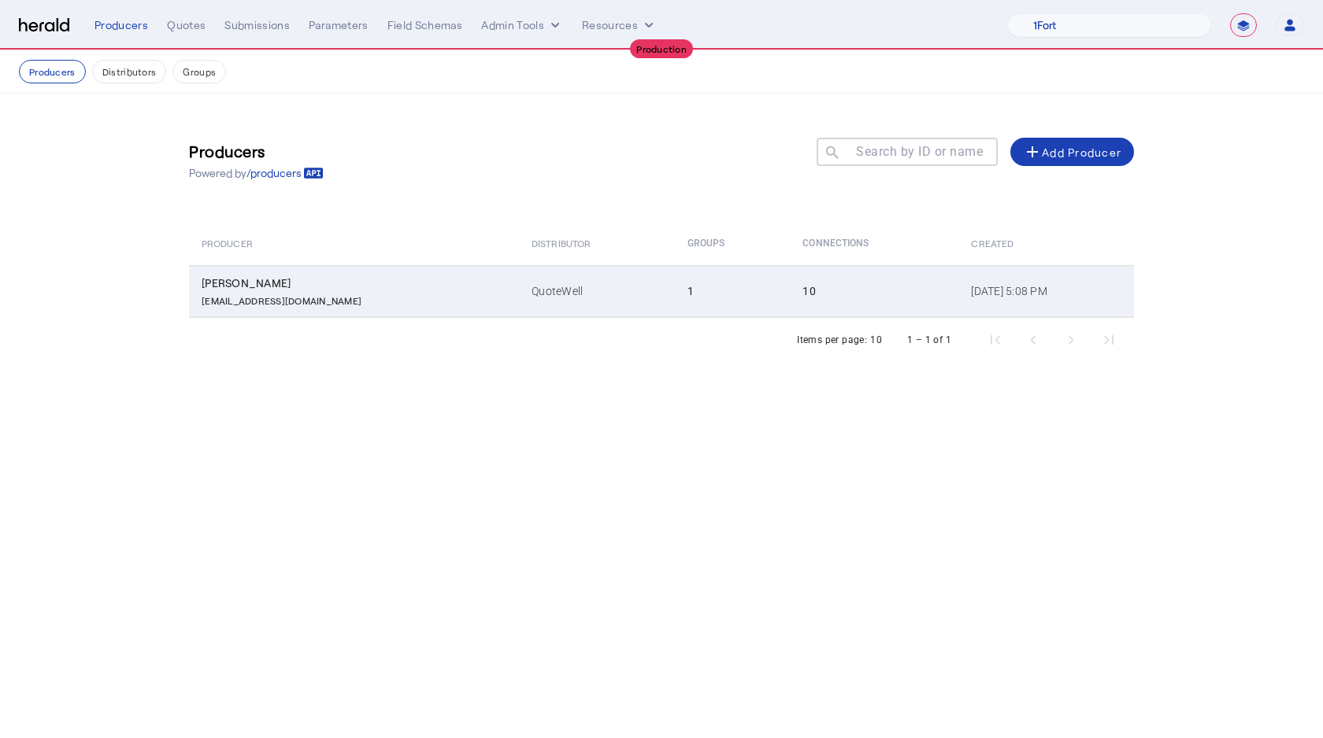
click at [557, 309] on td "QuoteWell" at bounding box center [596, 291] width 155 height 52
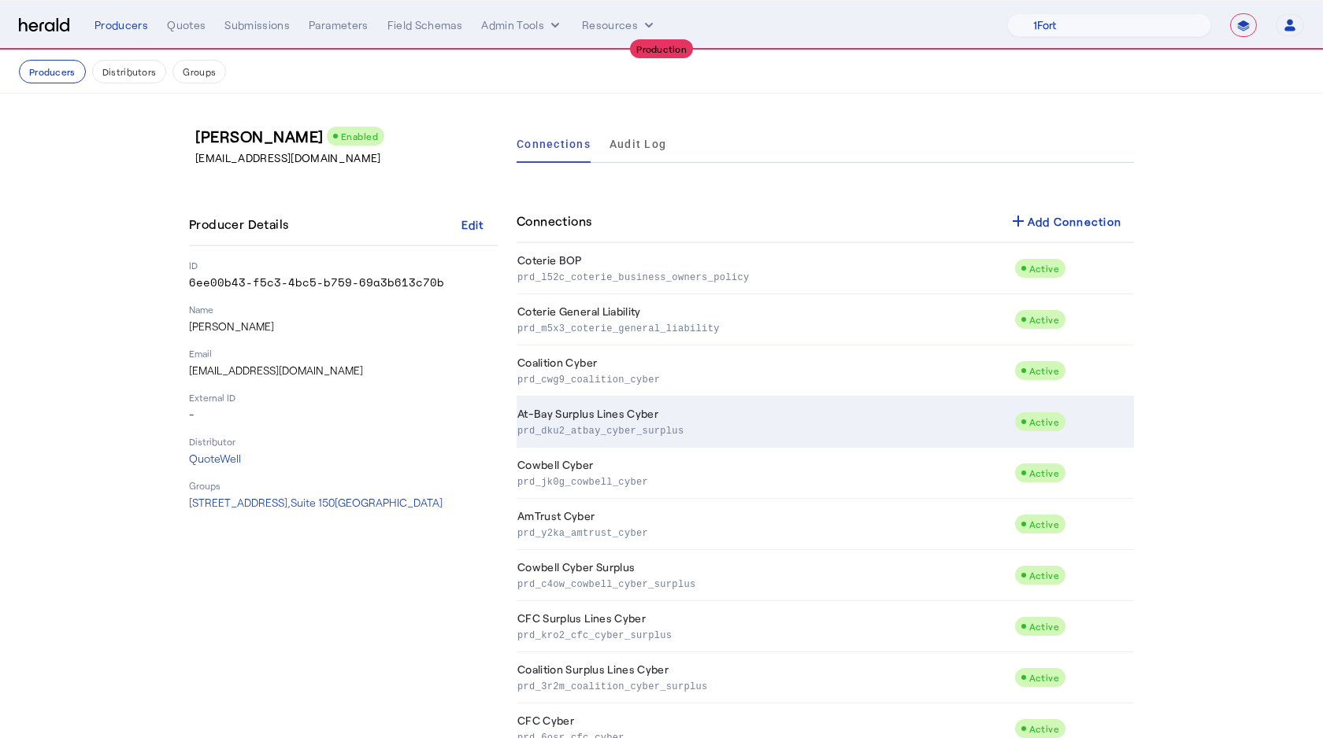
scroll to position [48, 0]
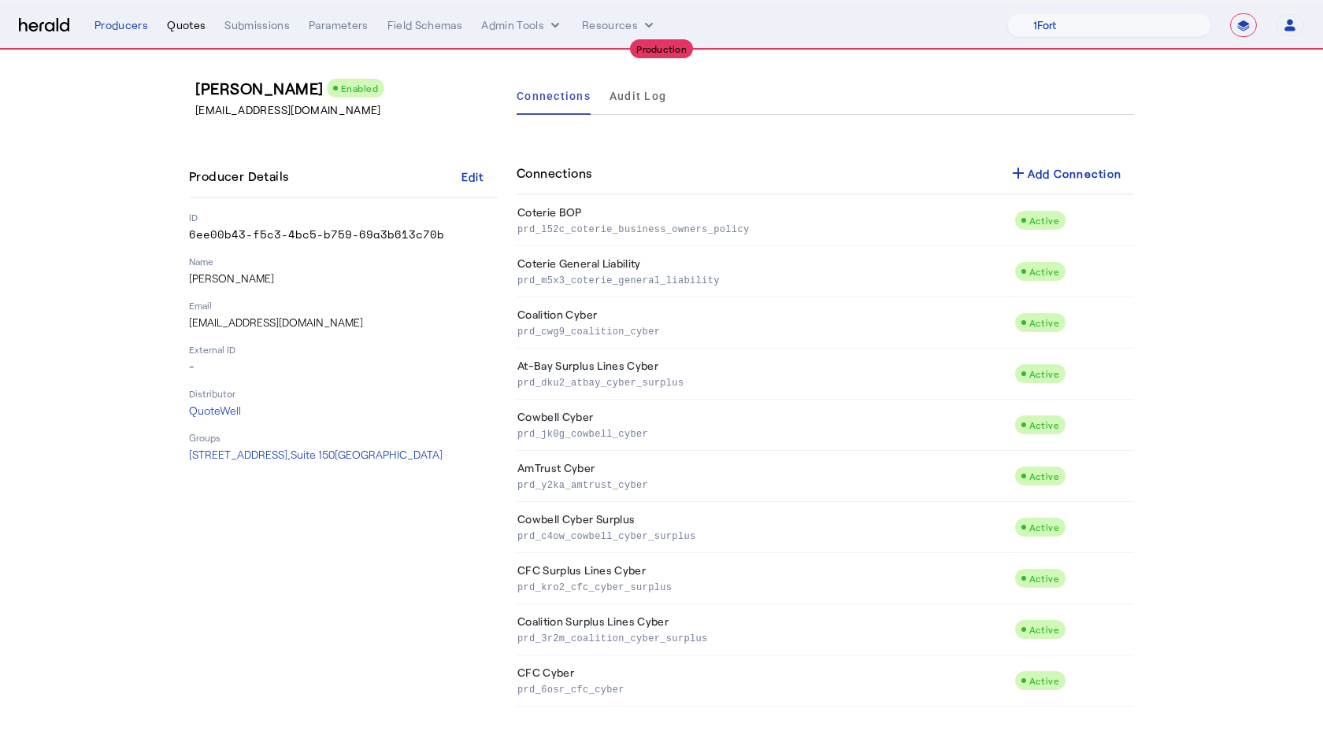
click at [186, 29] on div "Quotes" at bounding box center [186, 25] width 39 height 16
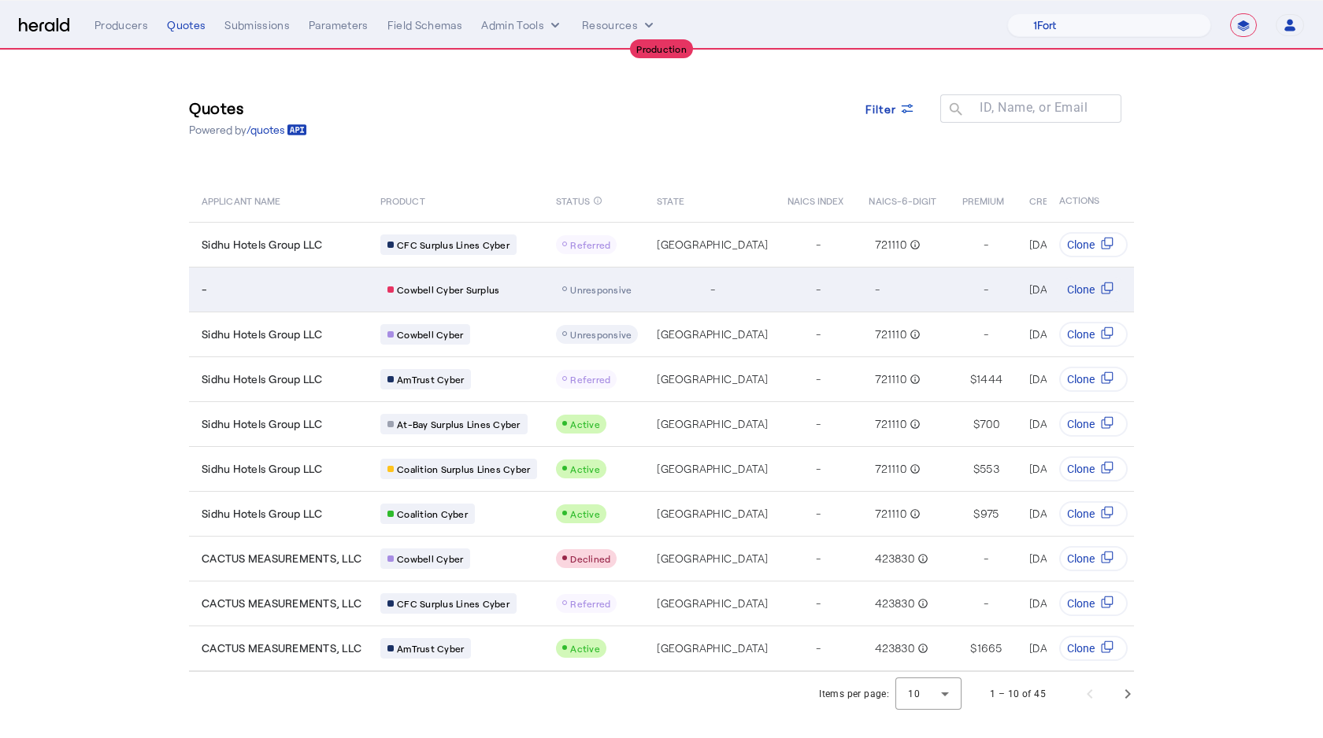
click at [582, 294] on span "Unresponsive" at bounding box center [600, 289] width 61 height 11
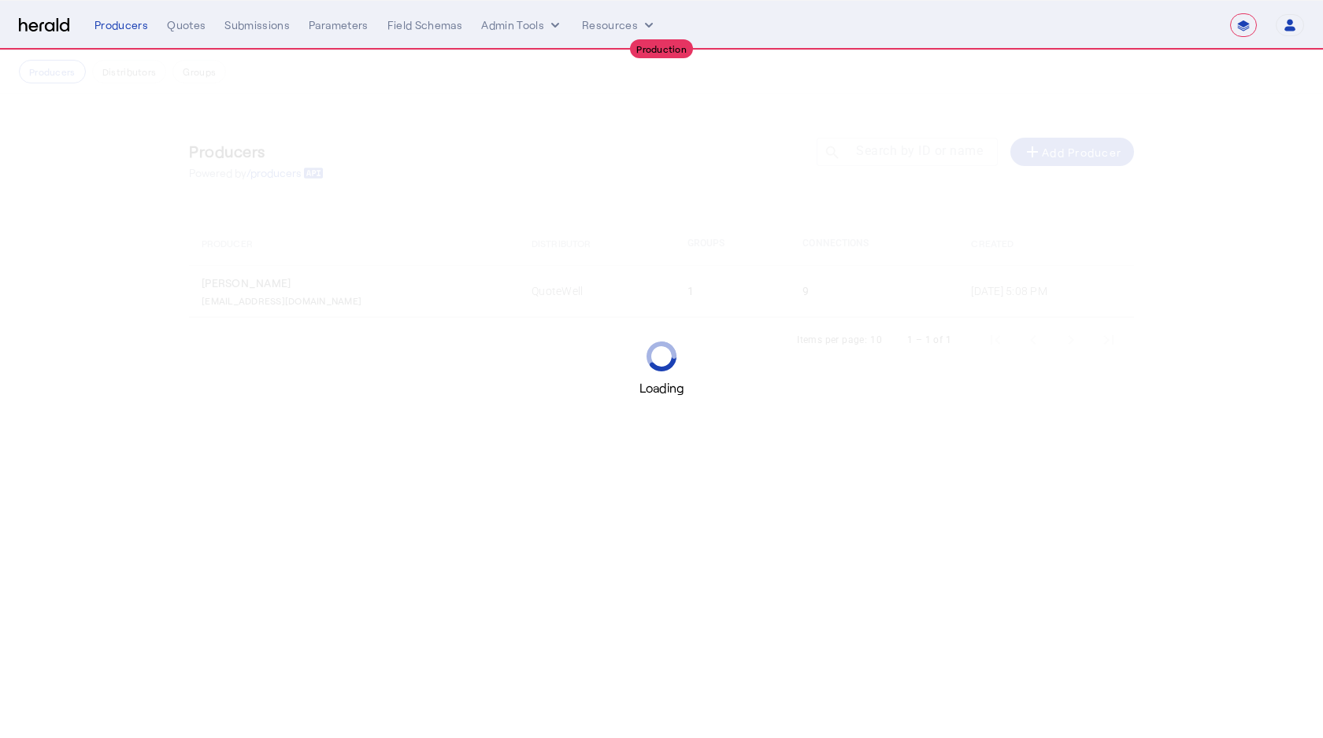
select select "**********"
click at [1049, 27] on select "1Fort Affinity Risk Arlington [PERSON_NAME] BindHQ Bunker CRC Campus Coverage C…" at bounding box center [1109, 25] width 204 height 24
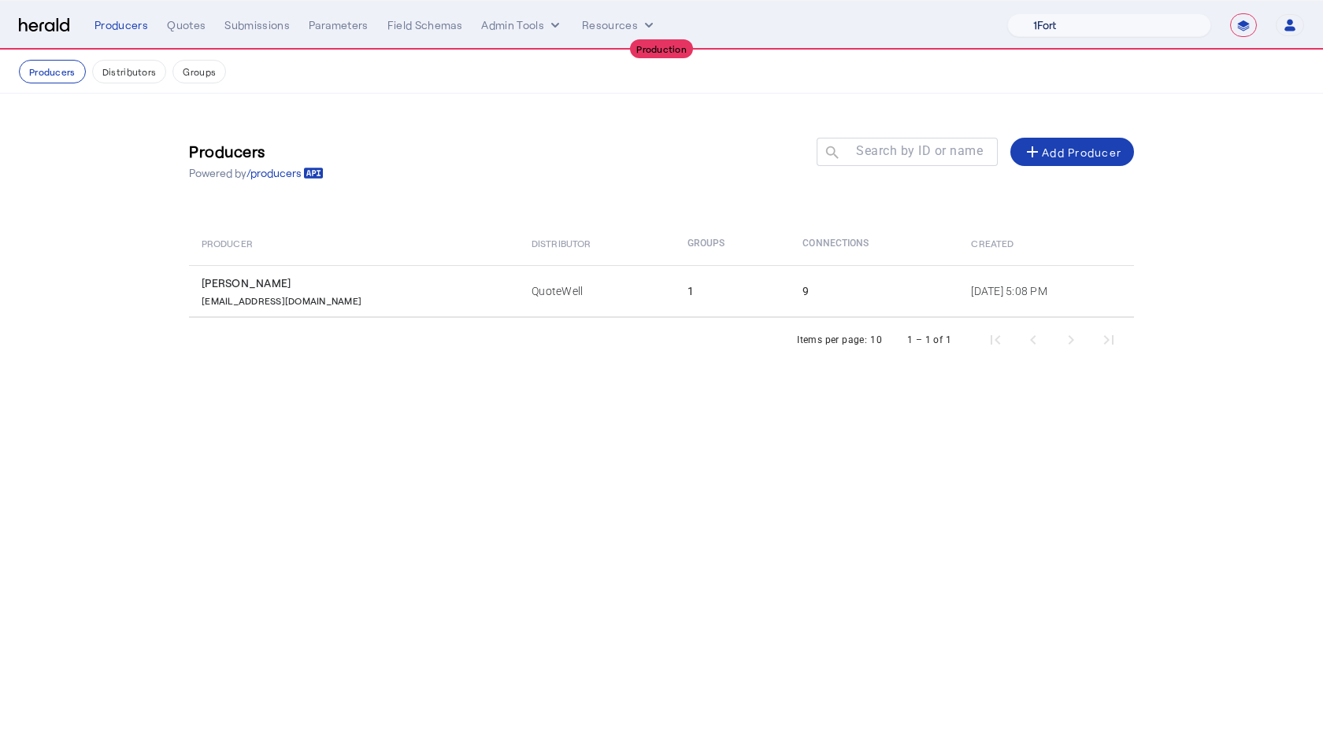
select select "pfm_v94t_fifthwall"
click at [1007, 13] on select "1Fort Affinity Risk Arlington Roe Billy BindHQ Bunker CRC Campus Coverage Citad…" at bounding box center [1109, 25] width 204 height 24
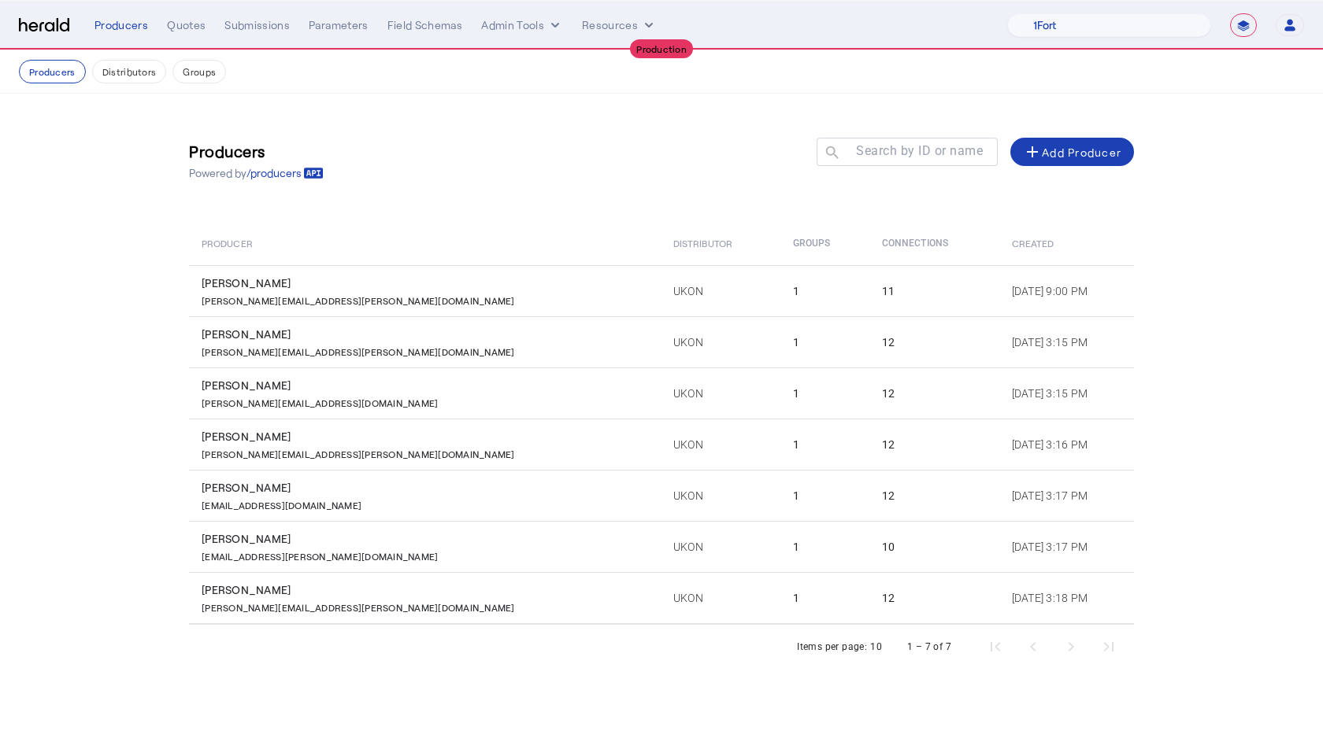
click at [105, 58] on nav "Producers Distributors Groups" at bounding box center [661, 71] width 1323 height 43
click at [112, 68] on button "Distributors" at bounding box center [129, 72] width 75 height 24
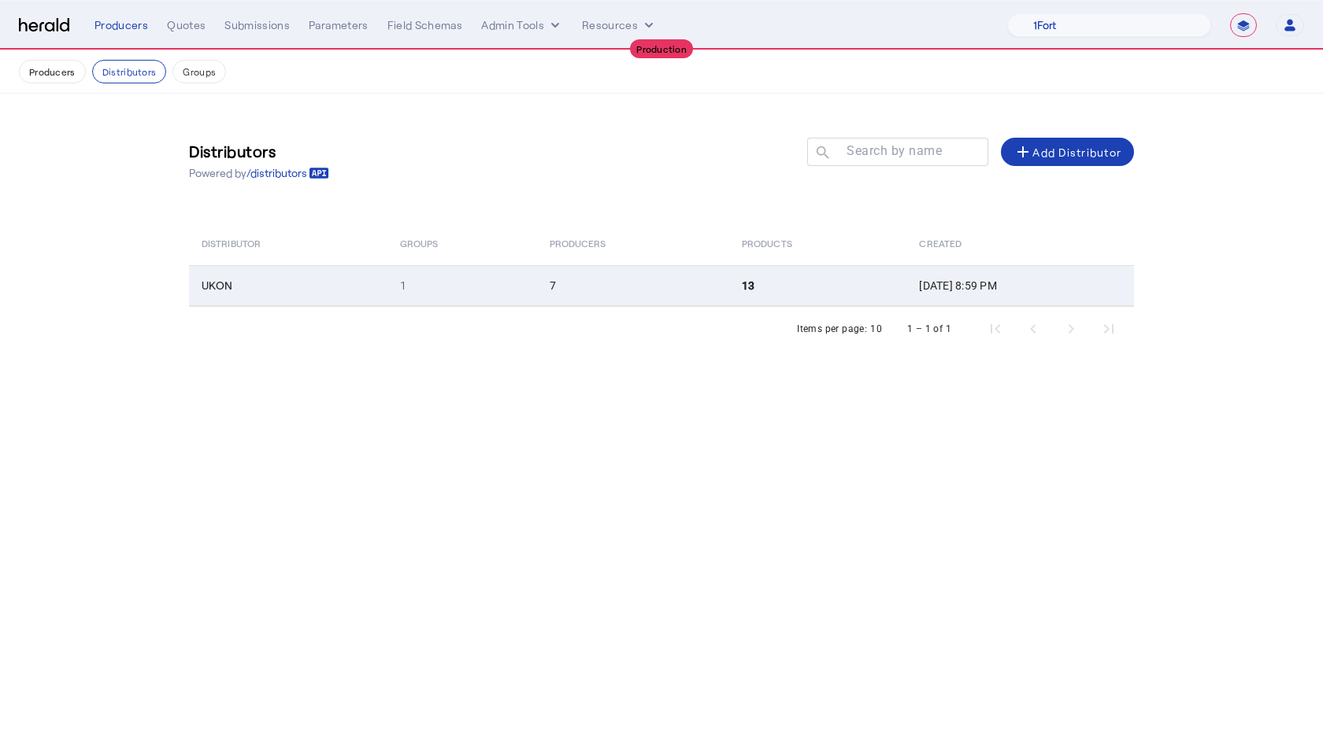
click at [313, 267] on td "UKON" at bounding box center [288, 285] width 198 height 41
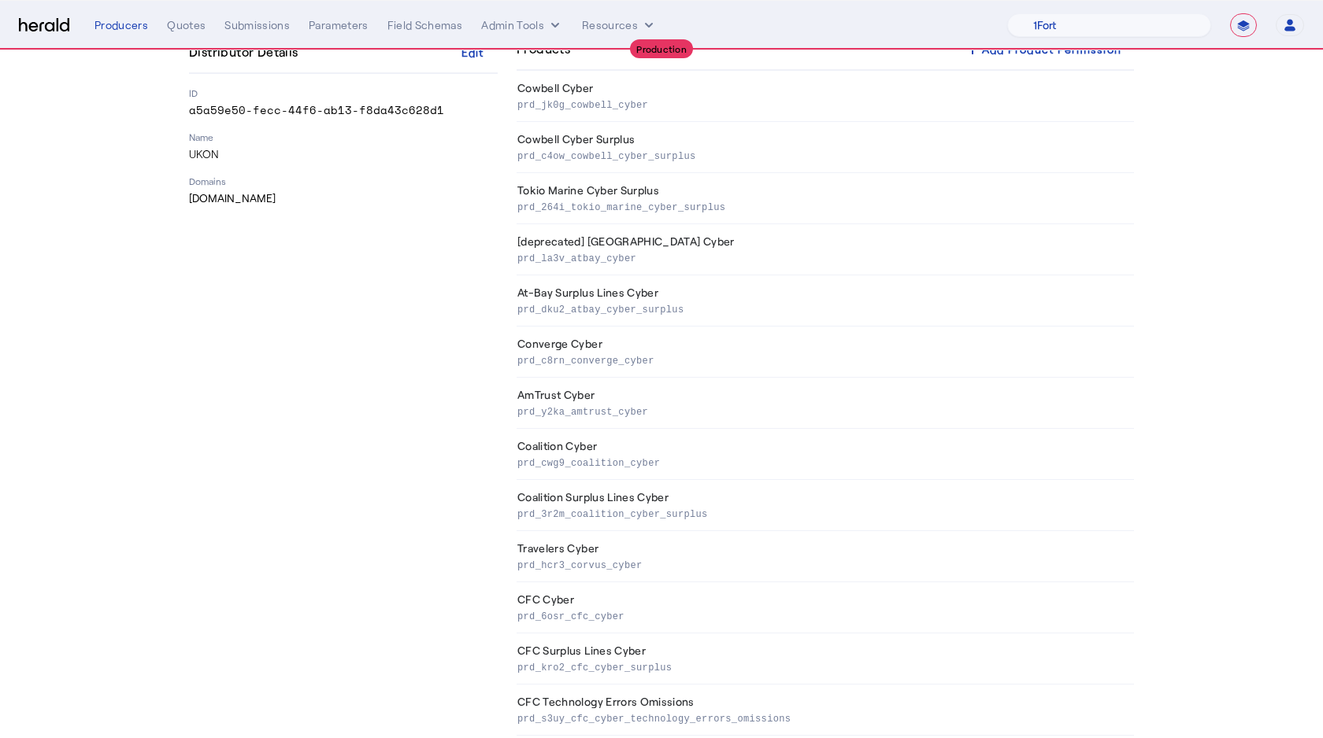
scroll to position [202, 0]
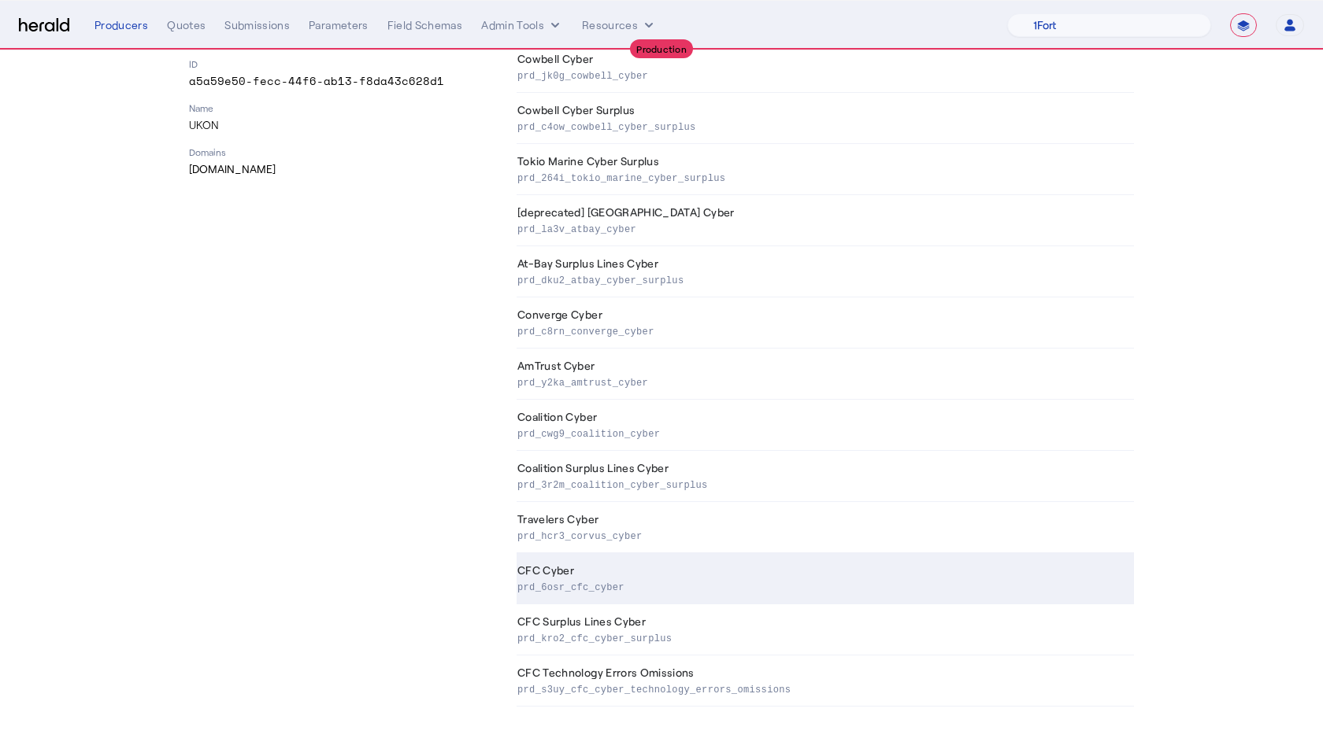
click at [590, 584] on p "prd_6osr_cfc_cyber" at bounding box center [822, 587] width 610 height 16
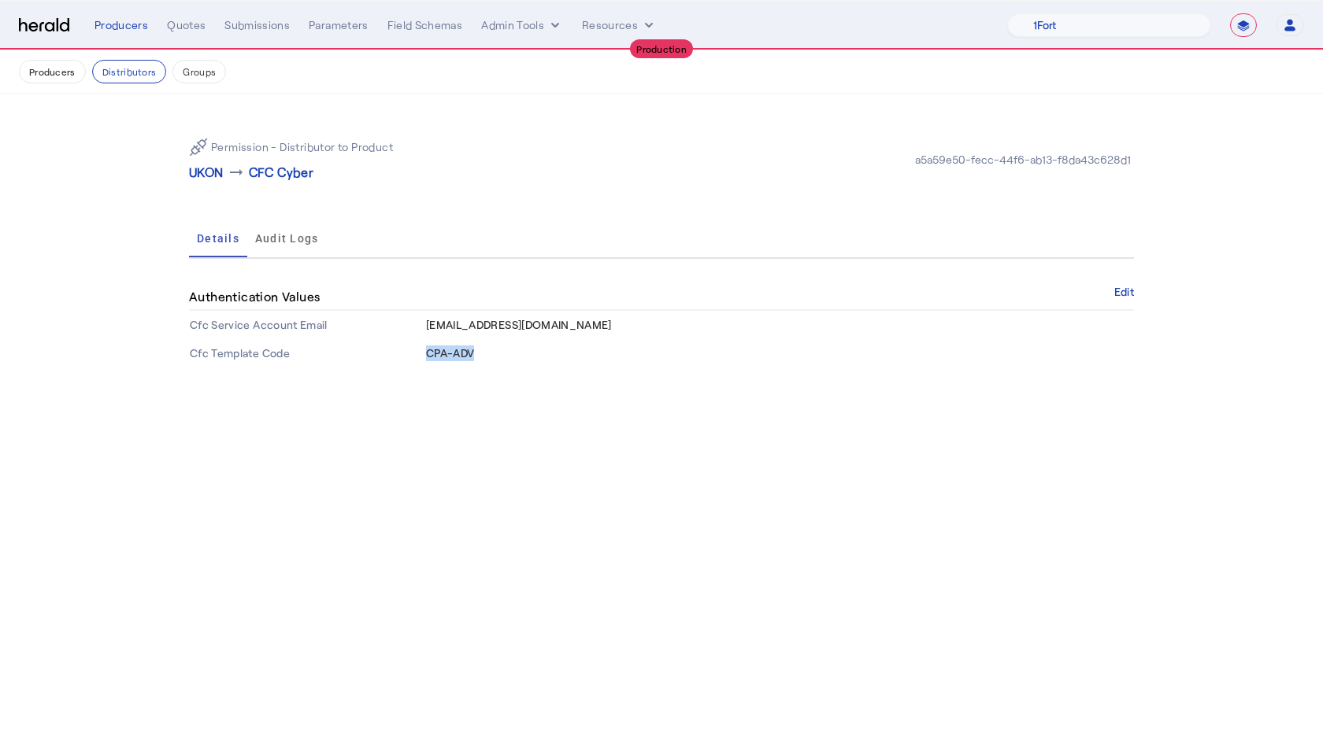
drag, startPoint x: 427, startPoint y: 354, endPoint x: 527, endPoint y: 353, distance: 100.0
click at [527, 353] on td "CPA-ADV" at bounding box center [779, 353] width 709 height 28
copy span "CPA-ADV"
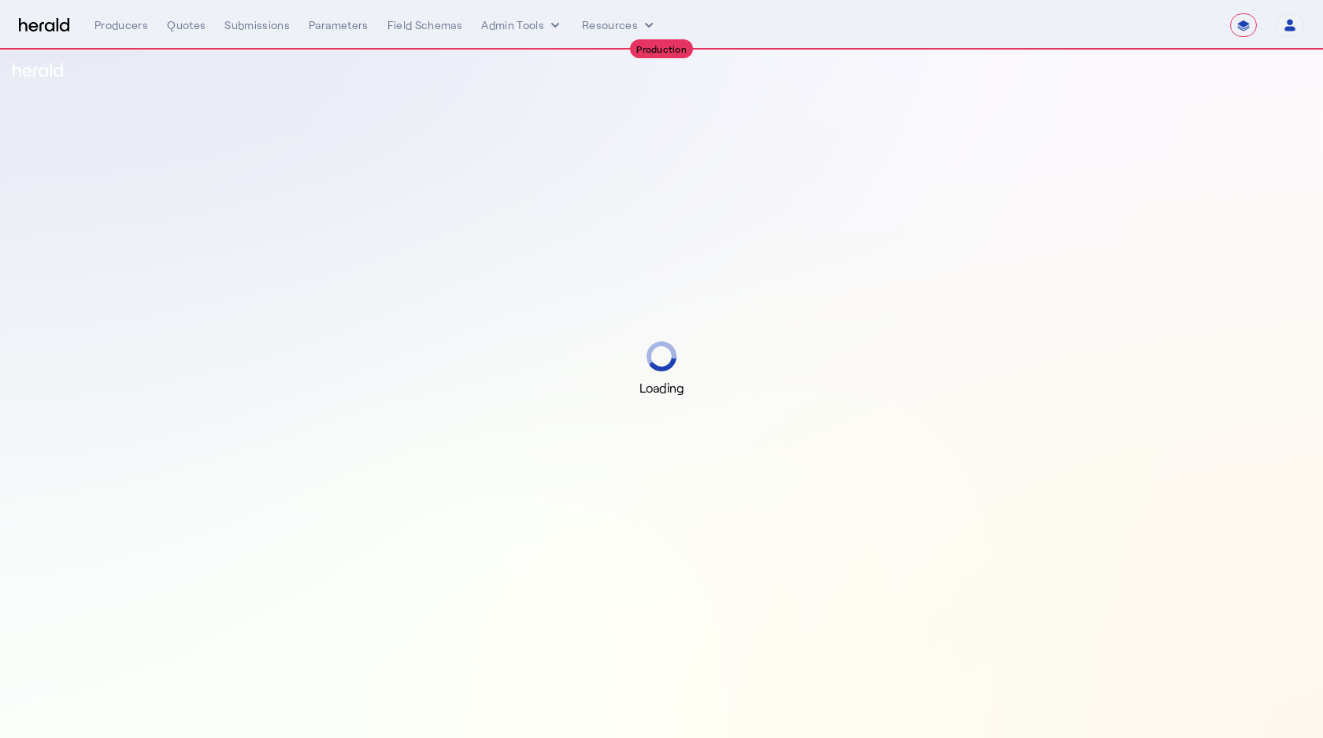
select select "**********"
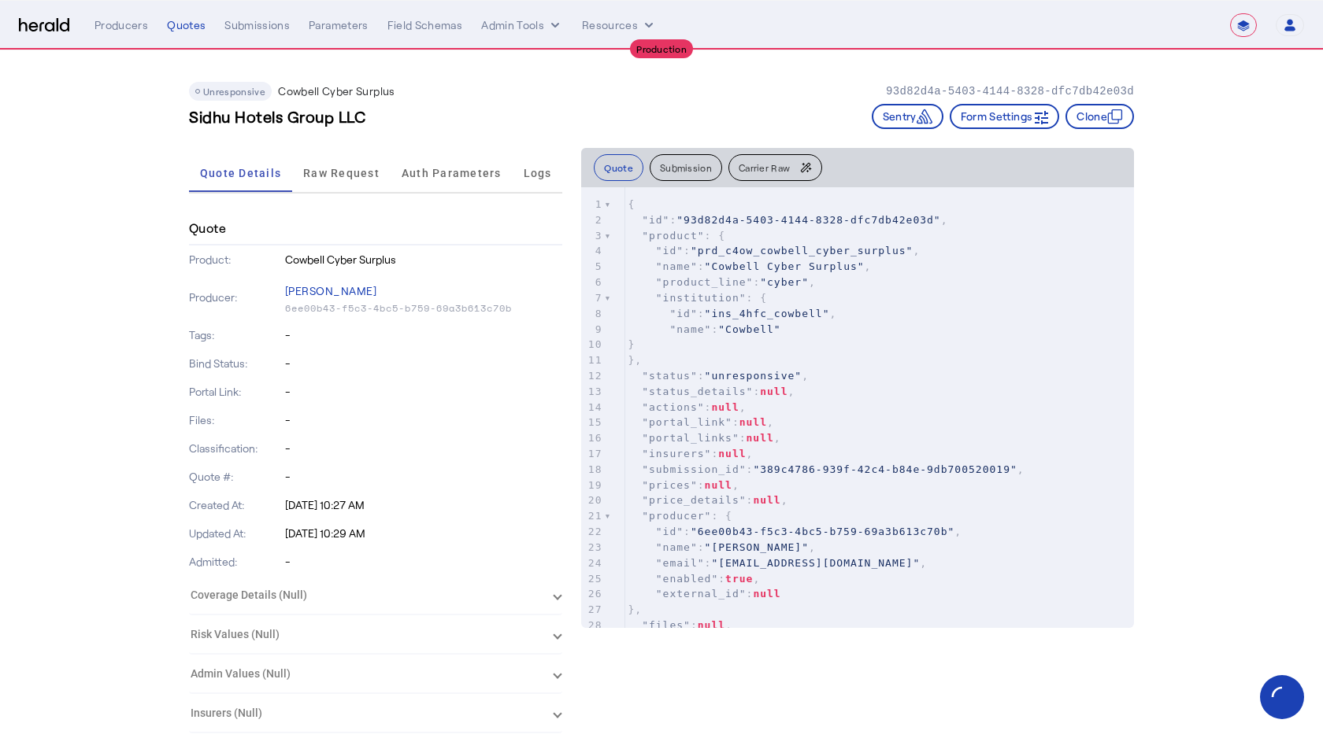
click at [755, 165] on span "Carrier Raw" at bounding box center [763, 167] width 51 height 9
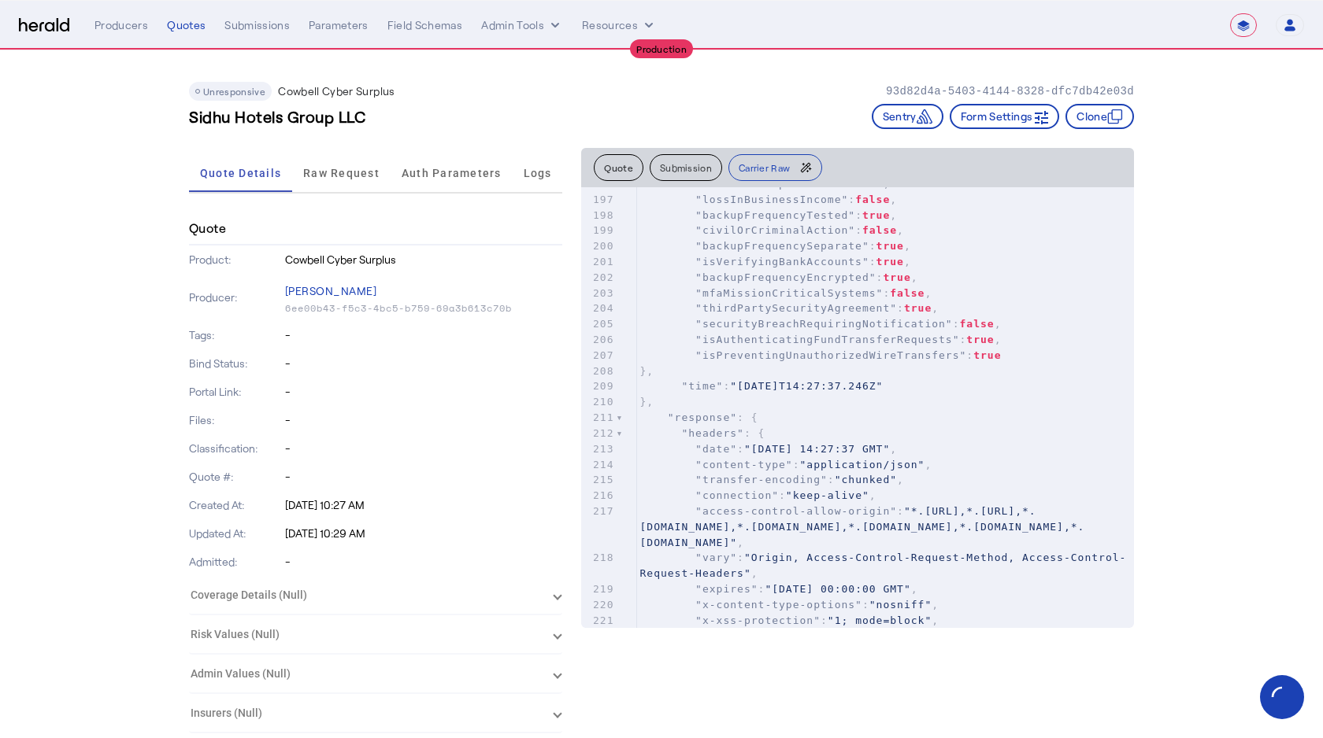
scroll to position [3665, 0]
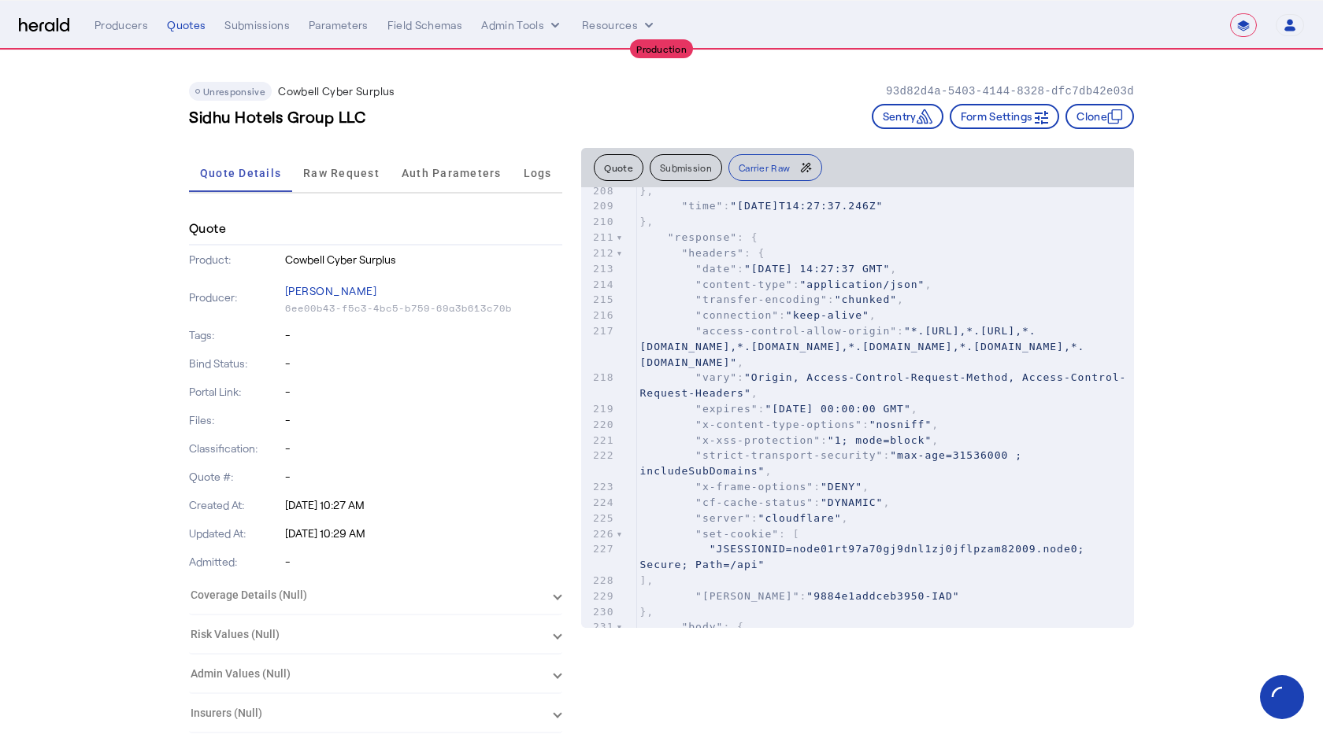
click at [615, 187] on ngx-codemirror "xxxxxxxxxx 44 1961 [ 174 "headers" : { 175 "Authorization" : "[AUTH_TOKEN]" 176…" at bounding box center [857, 407] width 553 height 441
click at [615, 167] on button "Quote" at bounding box center [619, 167] width 50 height 27
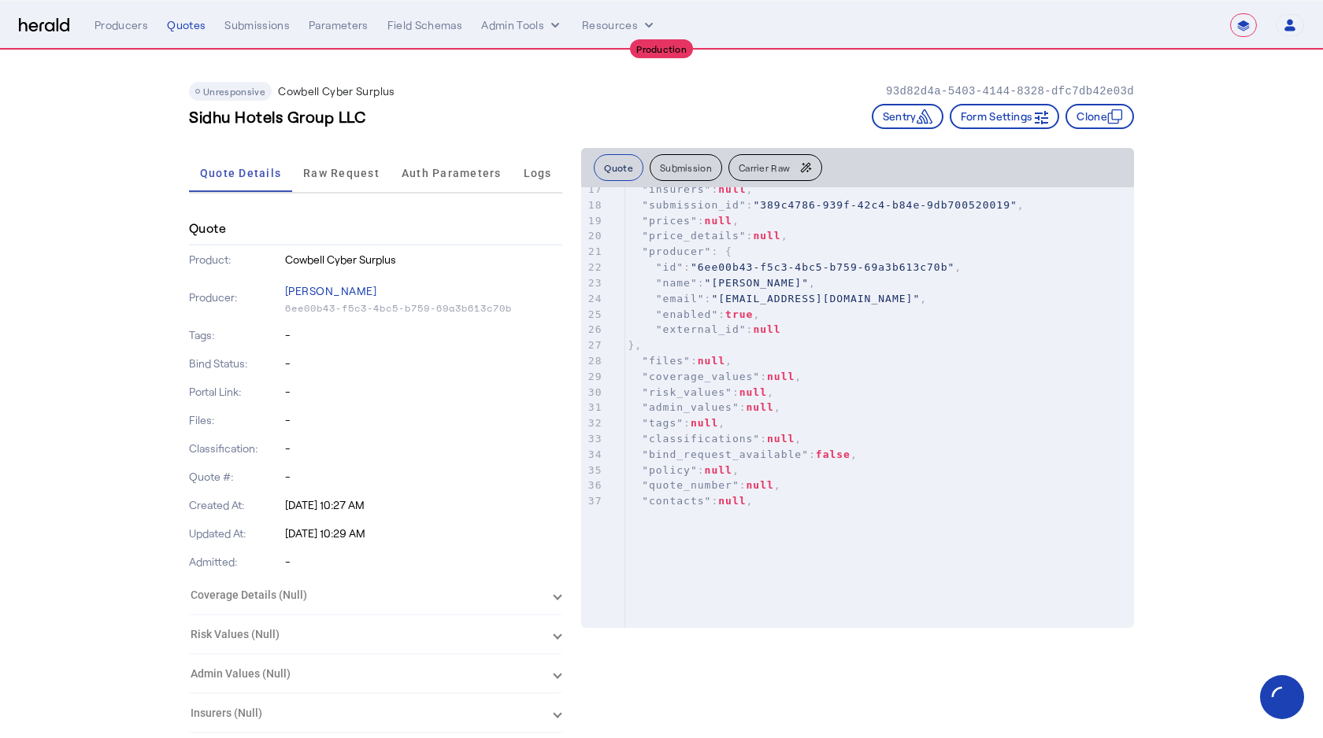
scroll to position [0, 0]
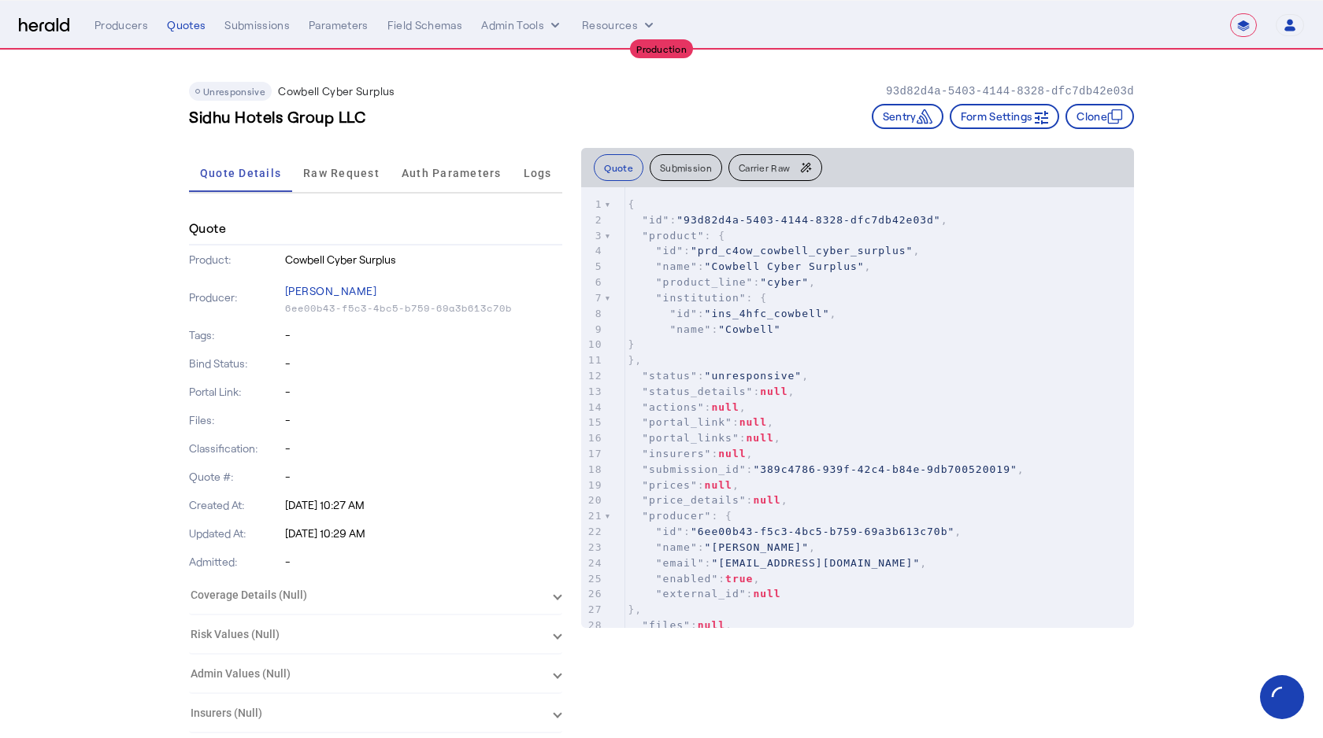
click at [663, 168] on button "Submission" at bounding box center [685, 167] width 72 height 27
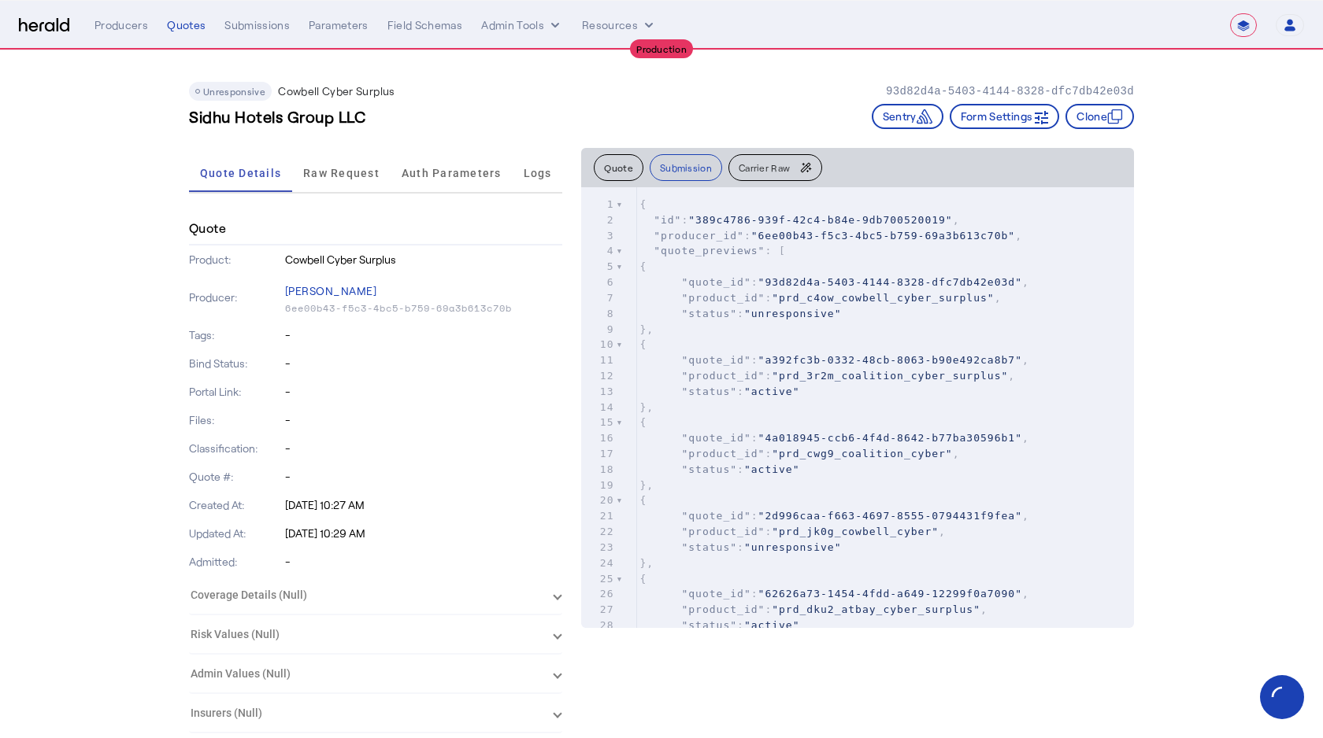
click at [775, 150] on div "Quote Submission Carrier Raw" at bounding box center [857, 167] width 553 height 39
click at [775, 161] on button "Carrier Raw" at bounding box center [775, 167] width 94 height 27
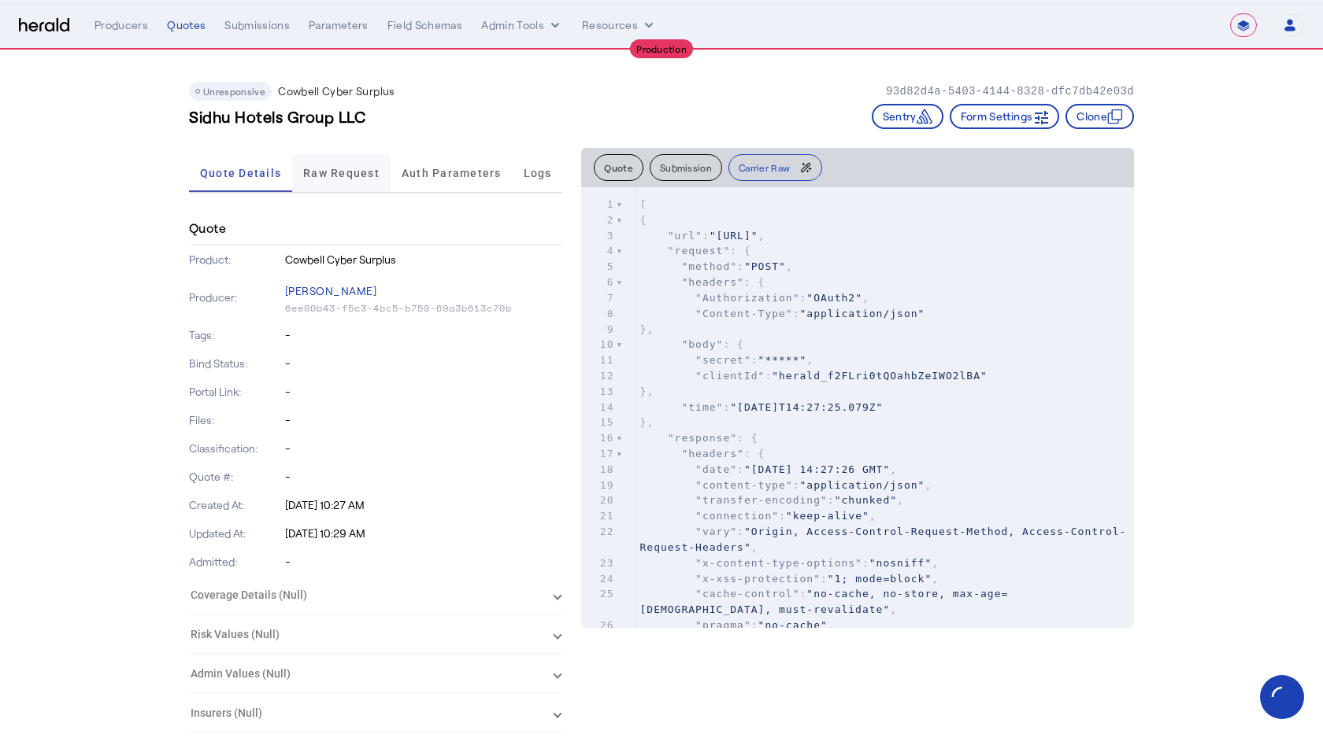
click at [341, 163] on span "Raw Request" at bounding box center [341, 173] width 76 height 38
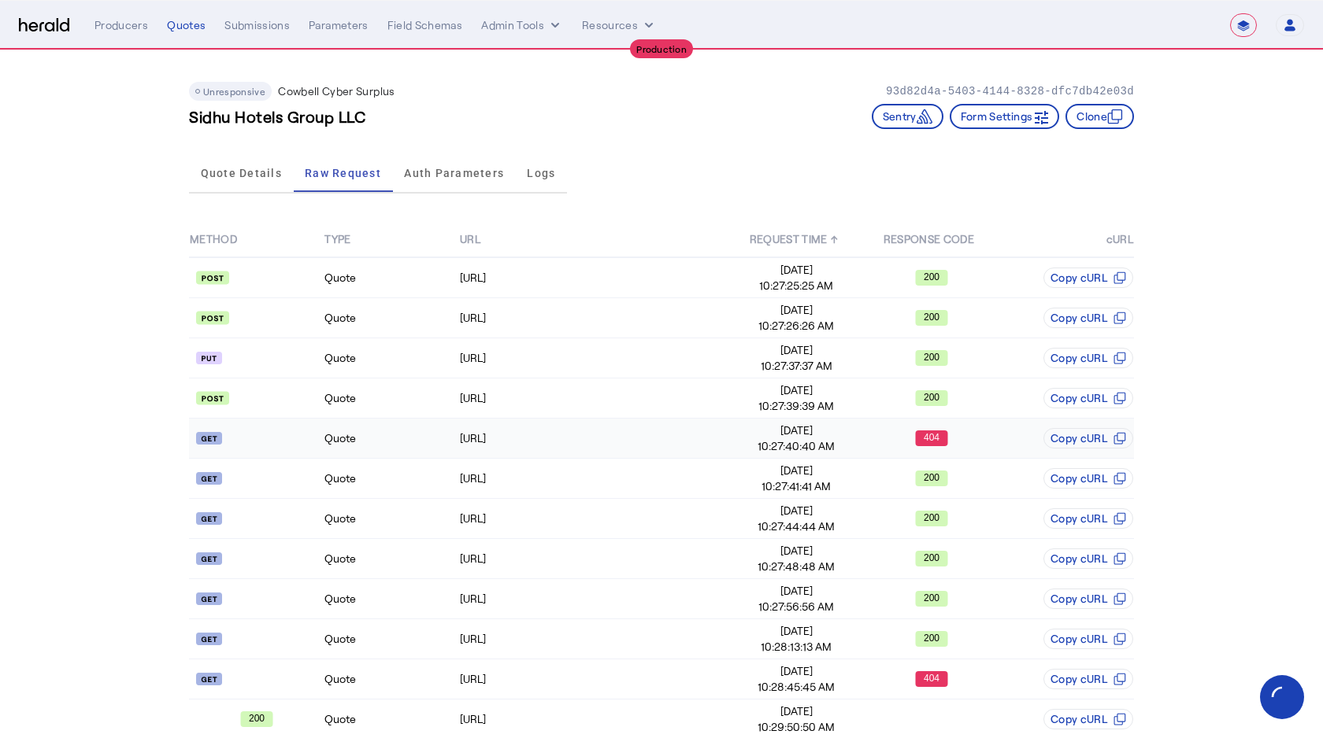
click at [293, 455] on td at bounding box center [256, 439] width 135 height 40
click at [757, 479] on span "10:27:41:41 AM" at bounding box center [796, 487] width 133 height 16
